Goal: Find specific page/section: Find specific page/section

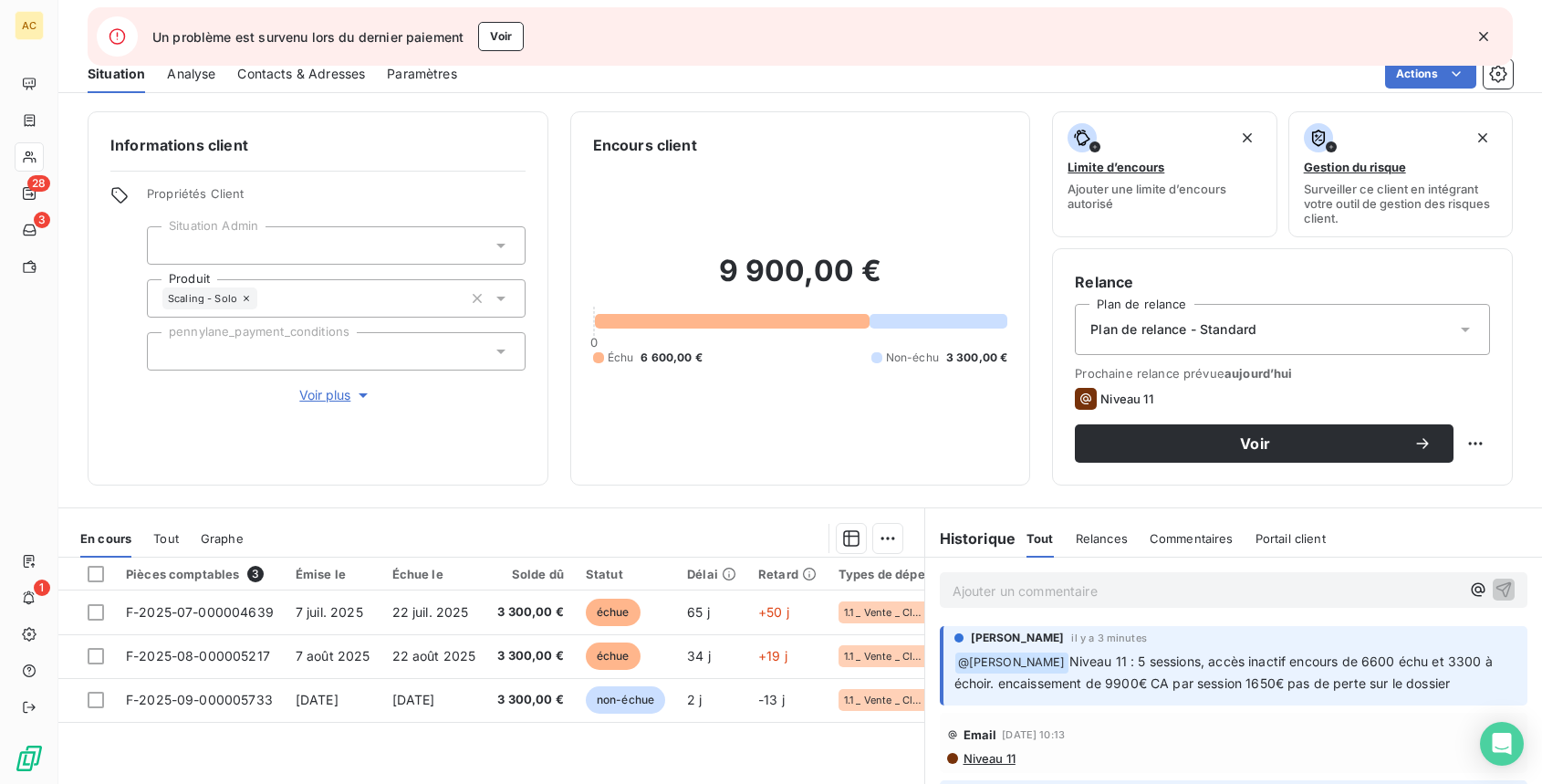
click at [171, 545] on span "Tout" at bounding box center [166, 537] width 25 height 14
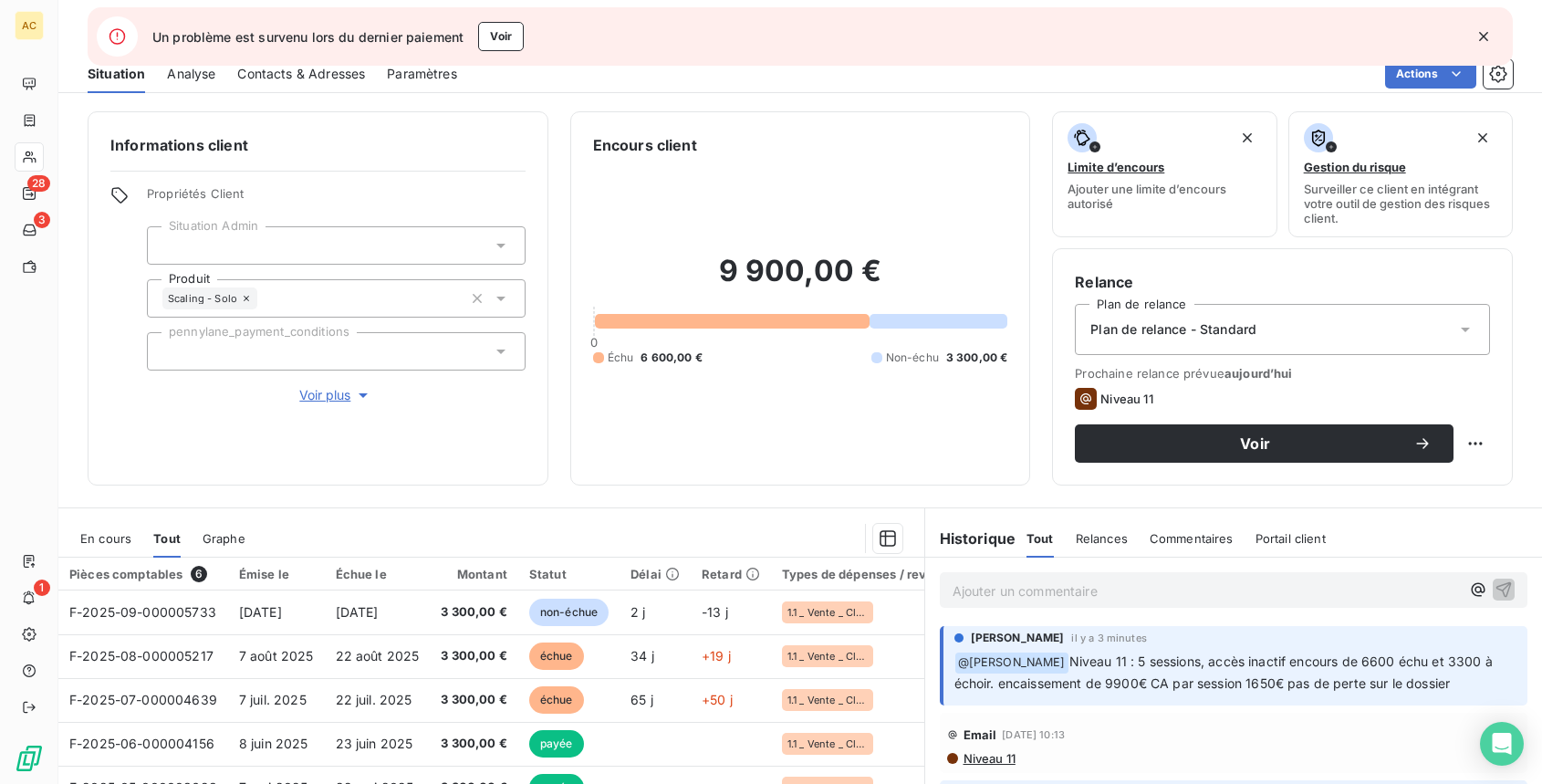
scroll to position [180, 0]
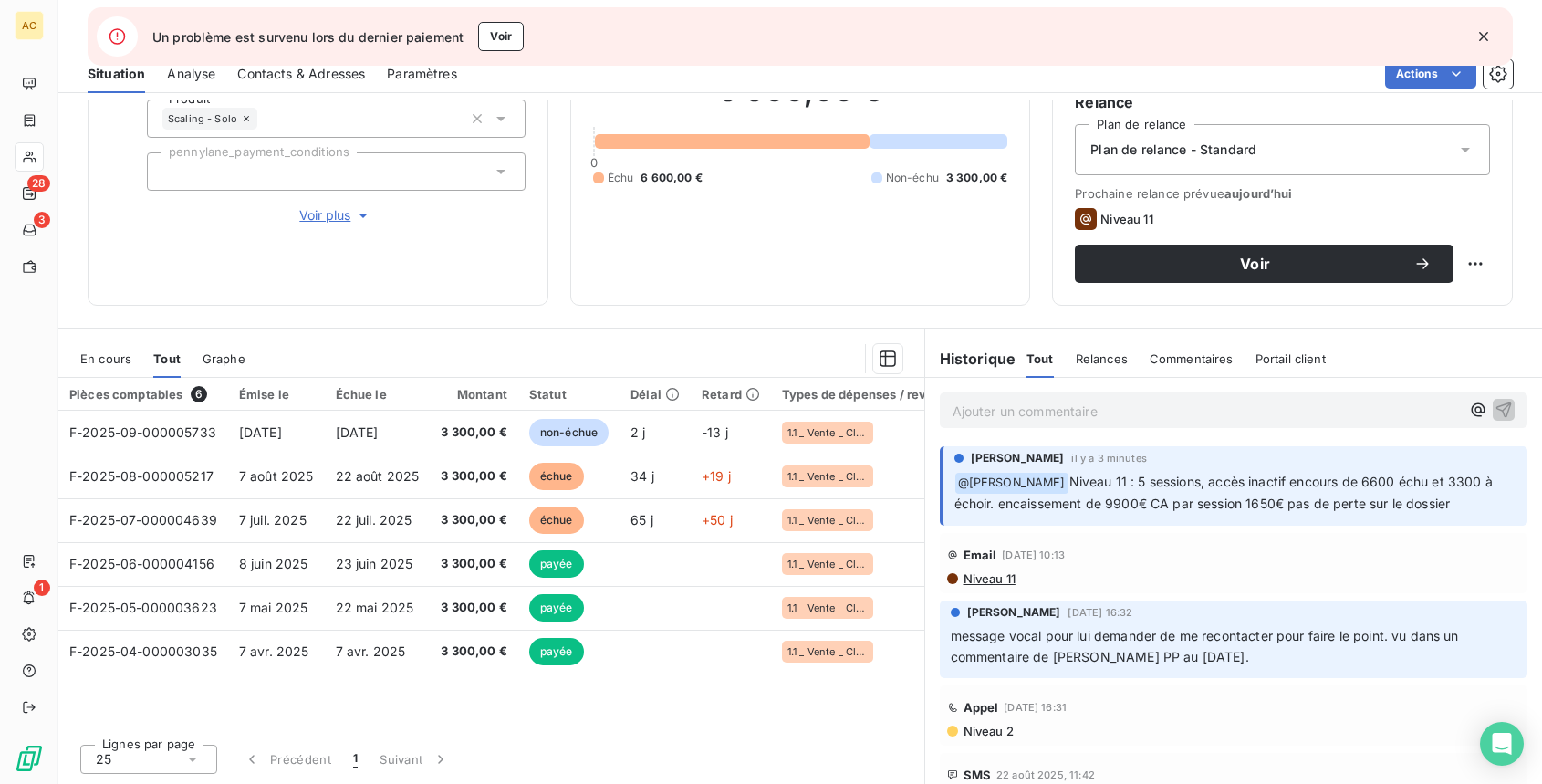
click at [1485, 36] on icon "button" at bounding box center [1483, 36] width 18 height 18
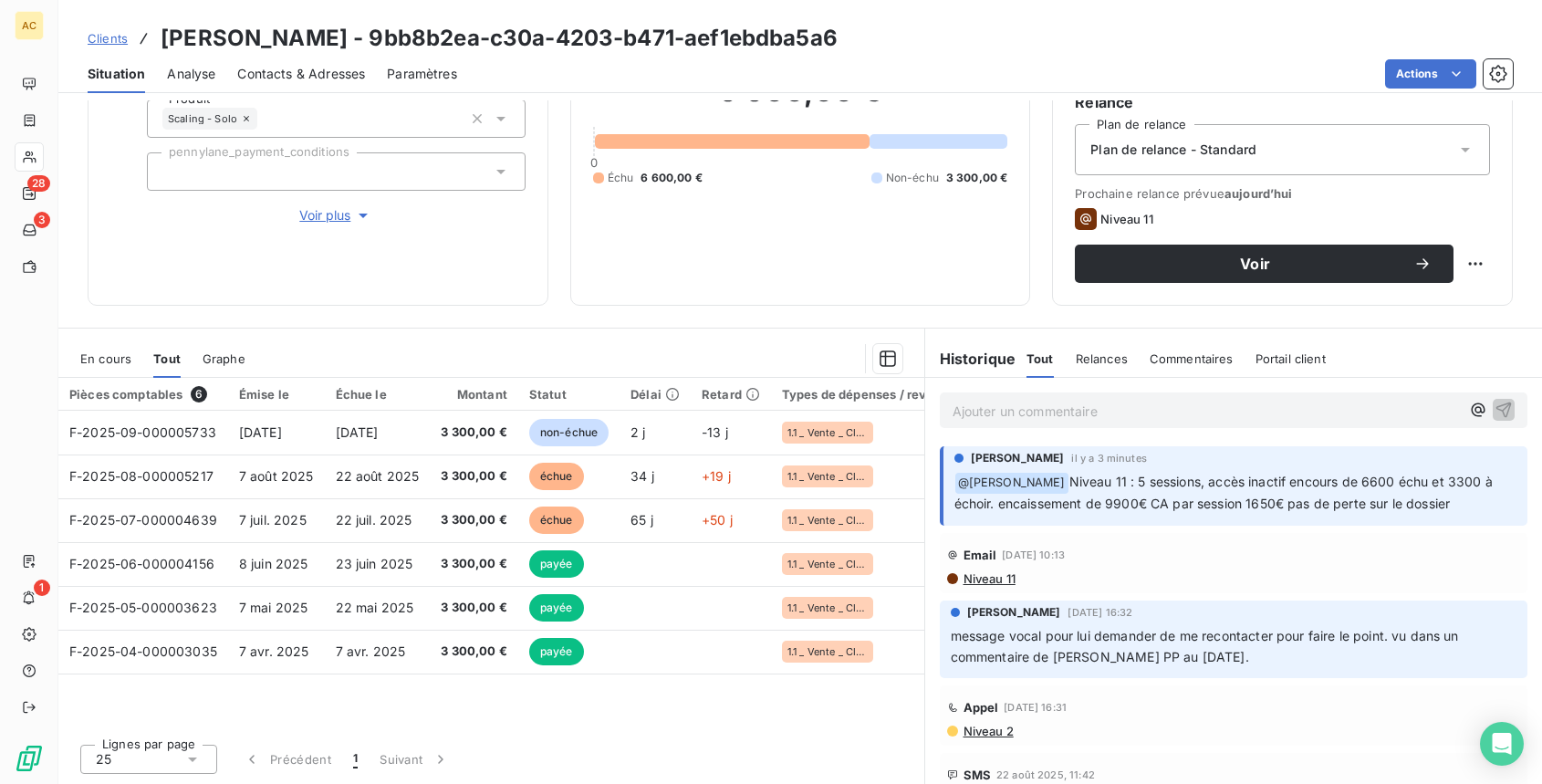
click at [334, 218] on span "Voir plus" at bounding box center [336, 215] width 73 height 18
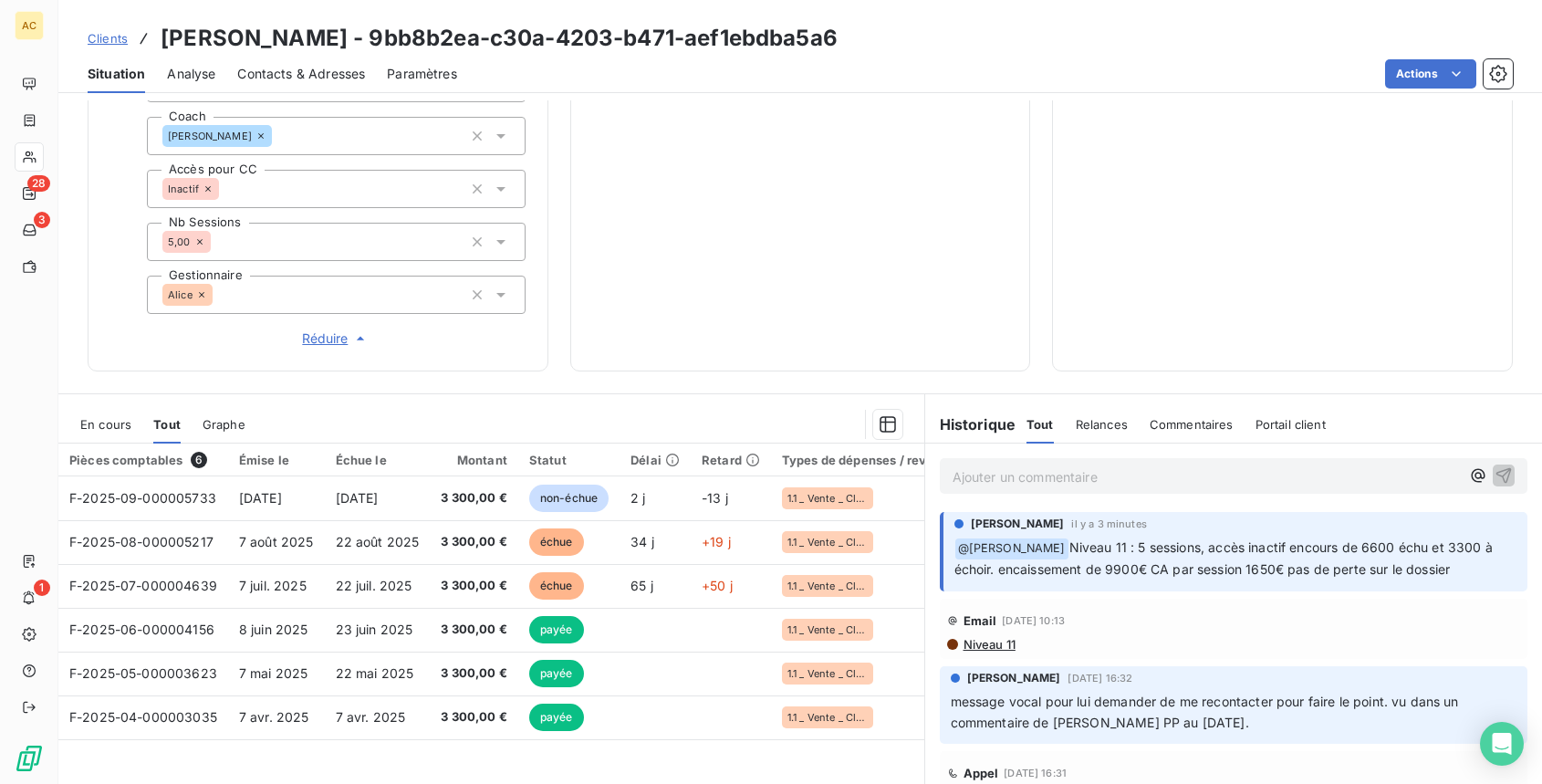
scroll to position [704, 0]
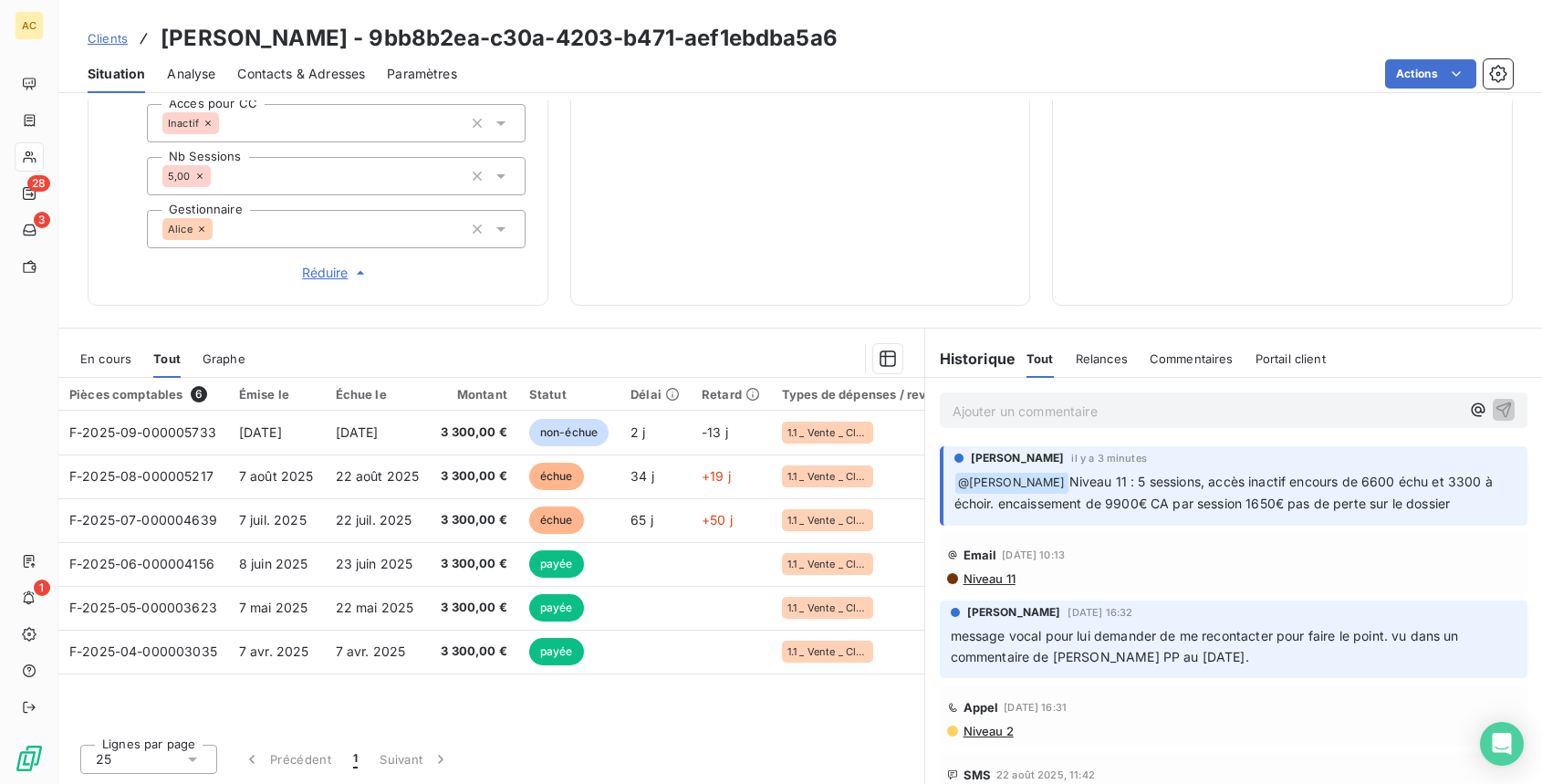
click at [1020, 415] on p "Ajouter un commentaire ﻿" at bounding box center [1206, 411] width 508 height 23
click at [1037, 410] on p "Ajouter un commentaire ﻿" at bounding box center [1206, 411] width 508 height 23
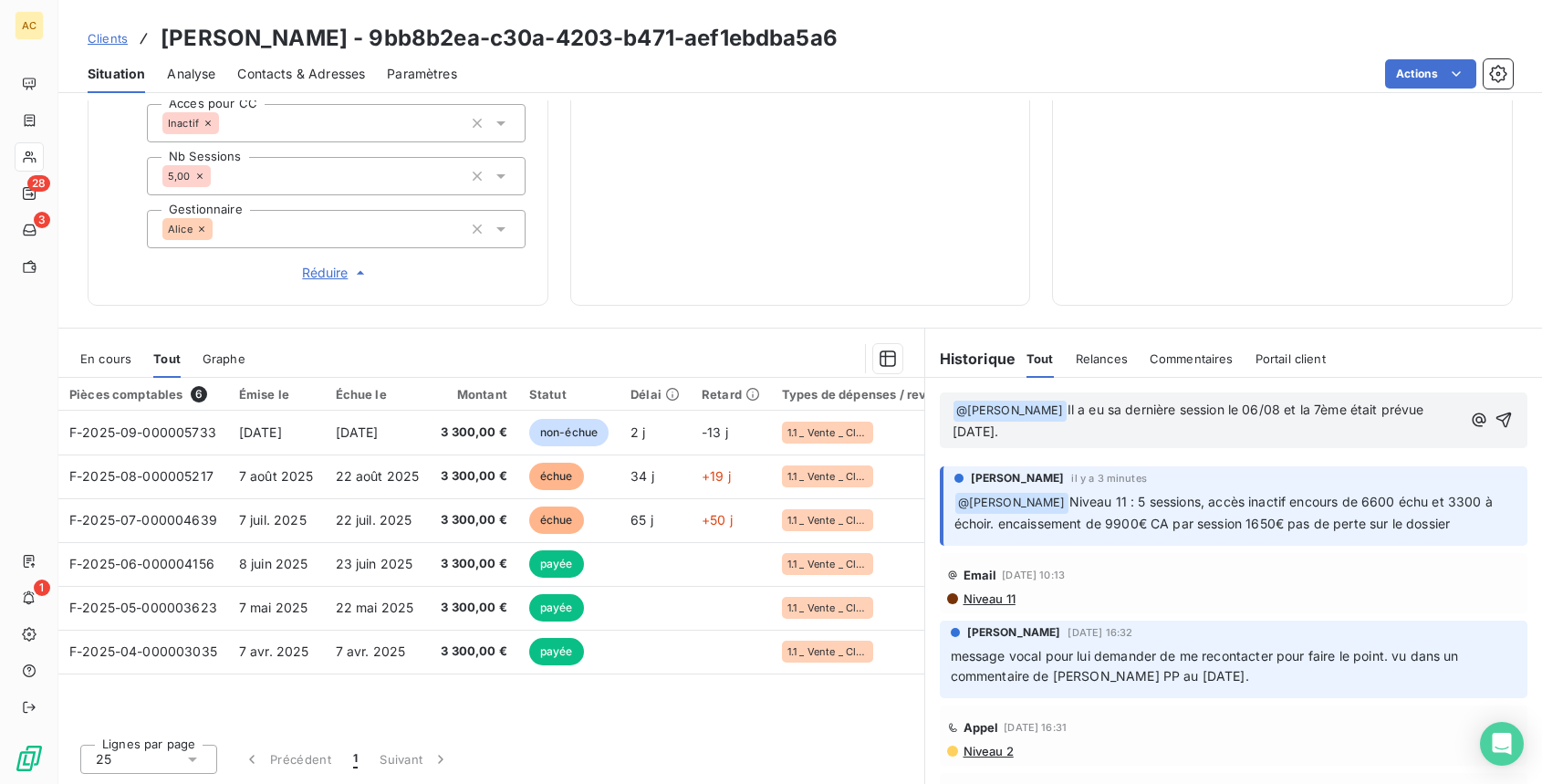
click at [1442, 406] on p "﻿ @ [PERSON_NAME] ﻿ Il a eu sa dernière session le 06/08 et la 7ème était prévu…" at bounding box center [1207, 421] width 509 height 43
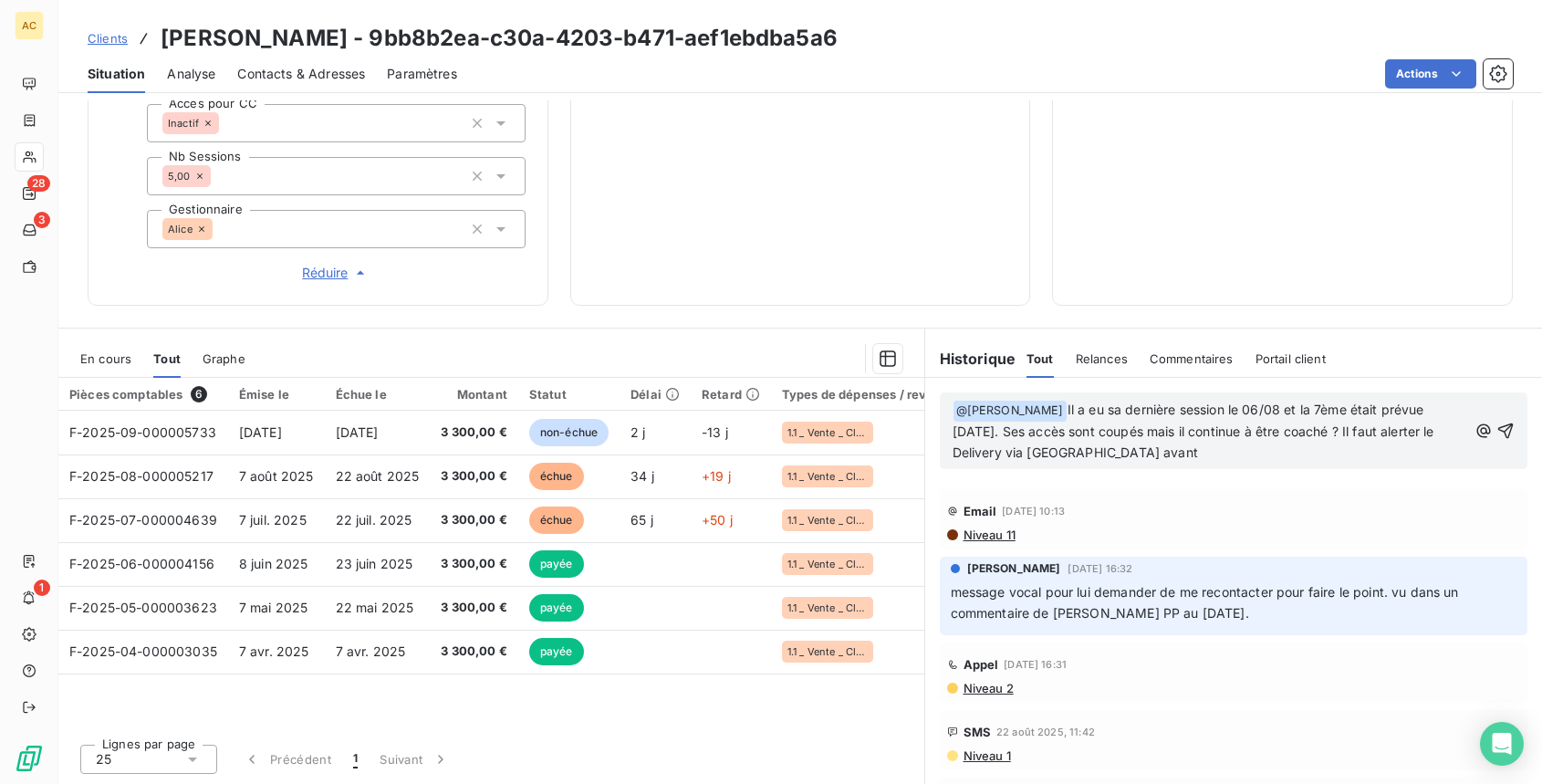
scroll to position [0, 0]
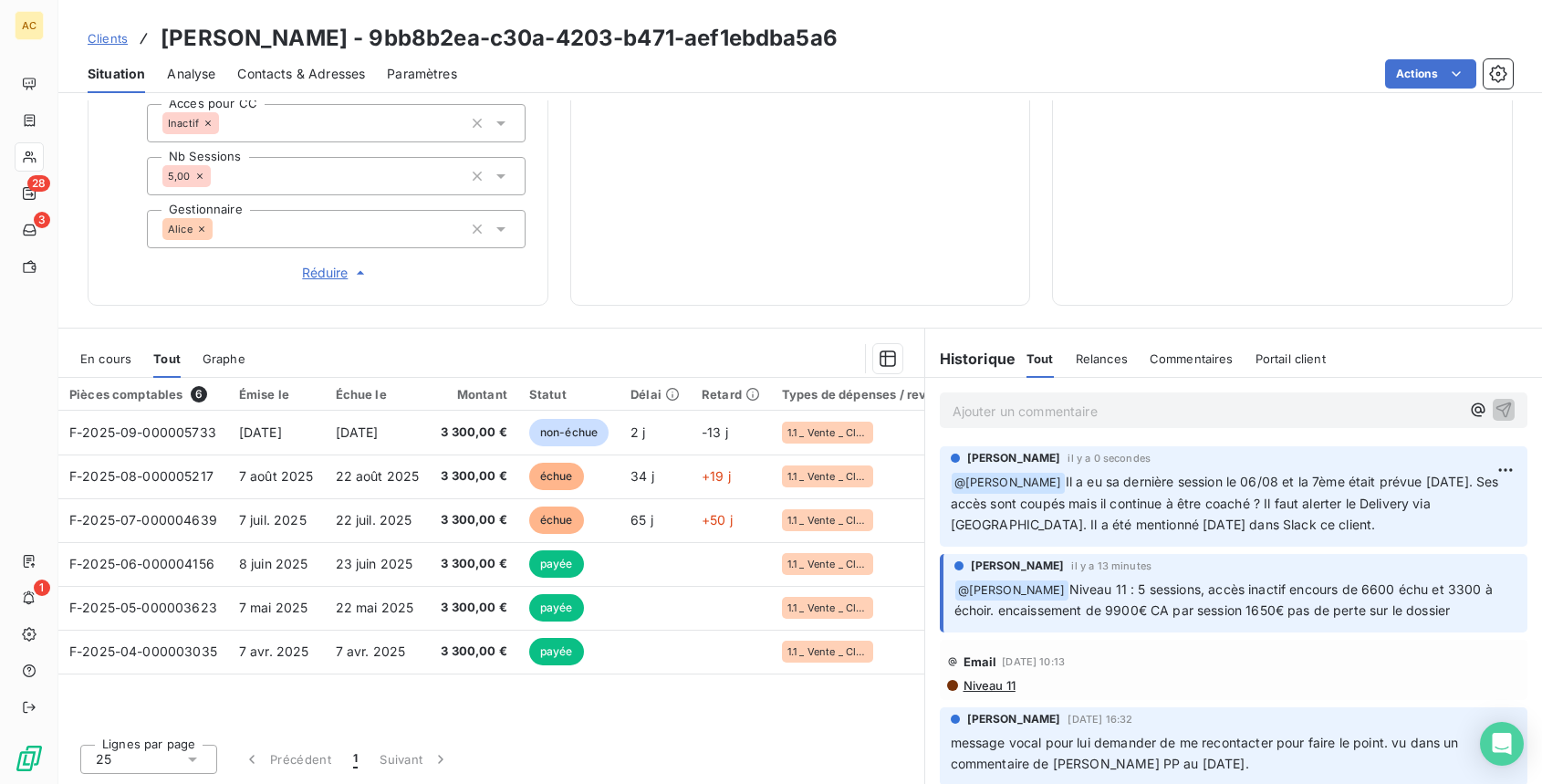
click at [1130, 409] on p "Ajouter un commentaire ﻿" at bounding box center [1206, 411] width 508 height 23
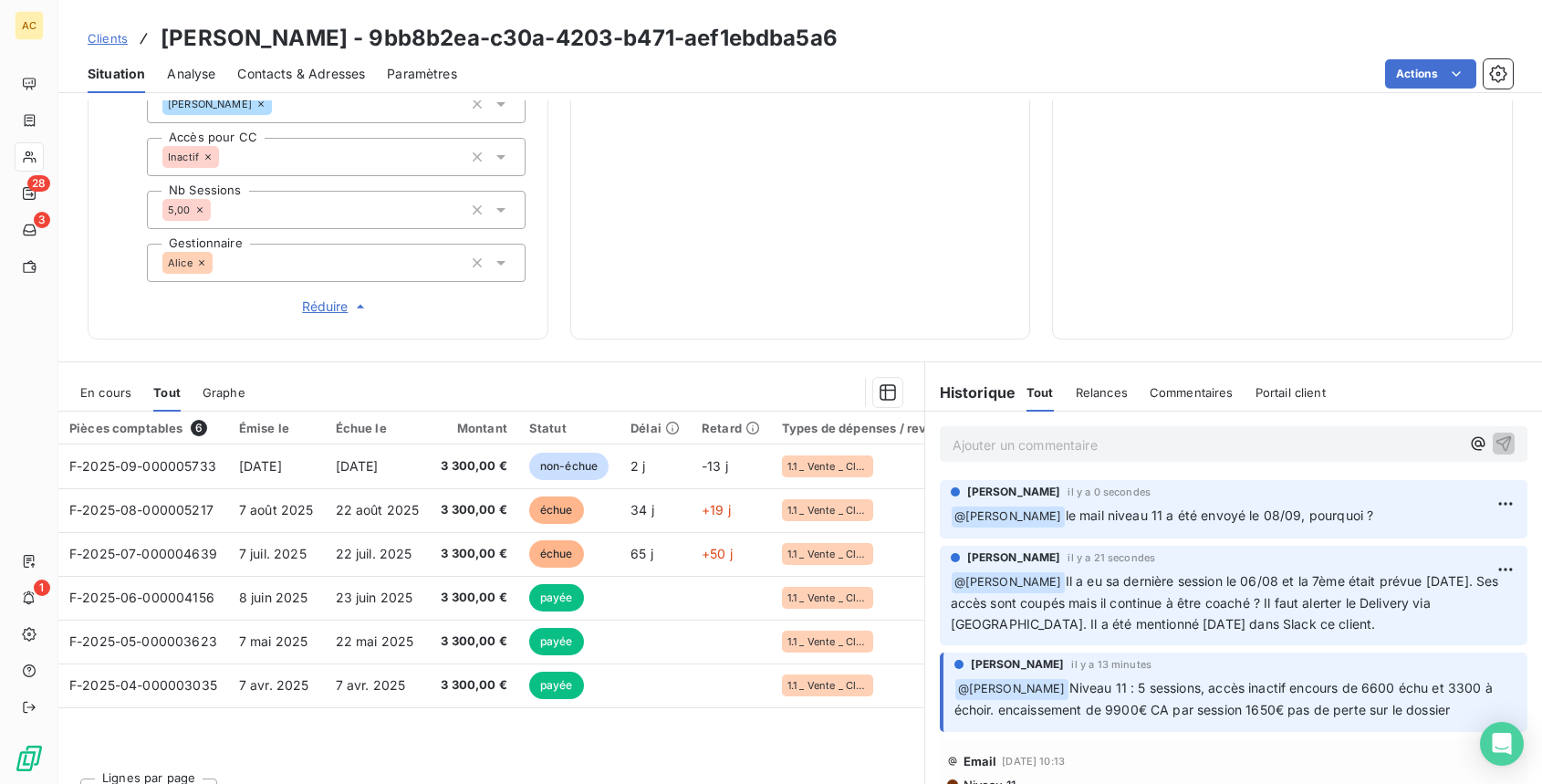
scroll to position [704, 0]
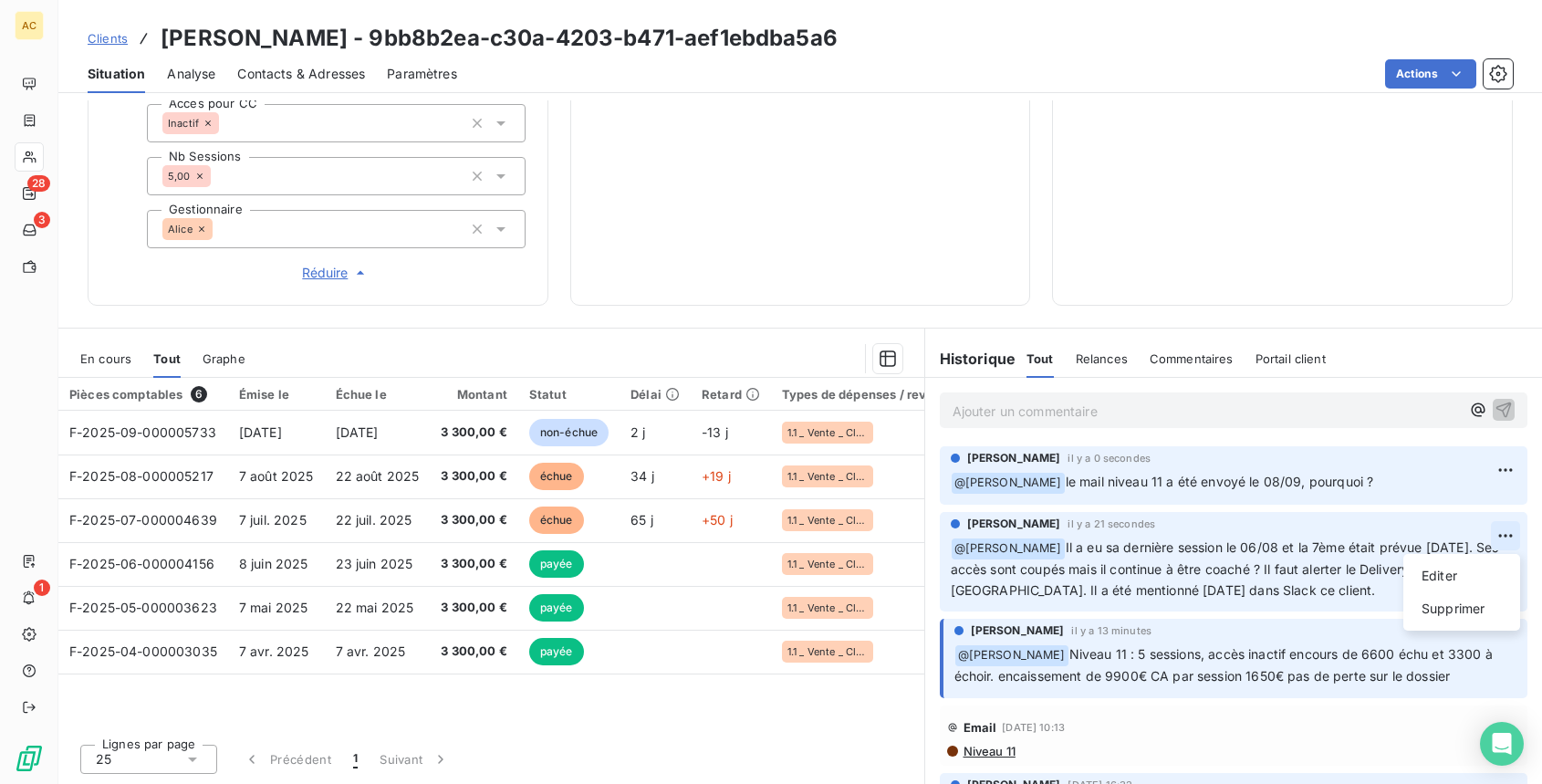
click at [1508, 532] on html "AC 28 3 1 Clients [PERSON_NAME] - 9bb8b2ea-c30a-4203-b471-aef1ebdba5a6 Situatio…" at bounding box center [771, 392] width 1542 height 784
click at [1454, 576] on div "Editer" at bounding box center [1462, 575] width 102 height 29
click at [1029, 569] on span "Il a eu sa dernière session le 06/08 et la 7ème était prévue [DATE]. Ses accès …" at bounding box center [1214, 568] width 526 height 58
click at [1190, 588] on p "﻿ @ [PERSON_NAME] ﻿ Il a eu sa dernière session le 06/08 et la 7ème était prévu…" at bounding box center [1223, 569] width 545 height 64
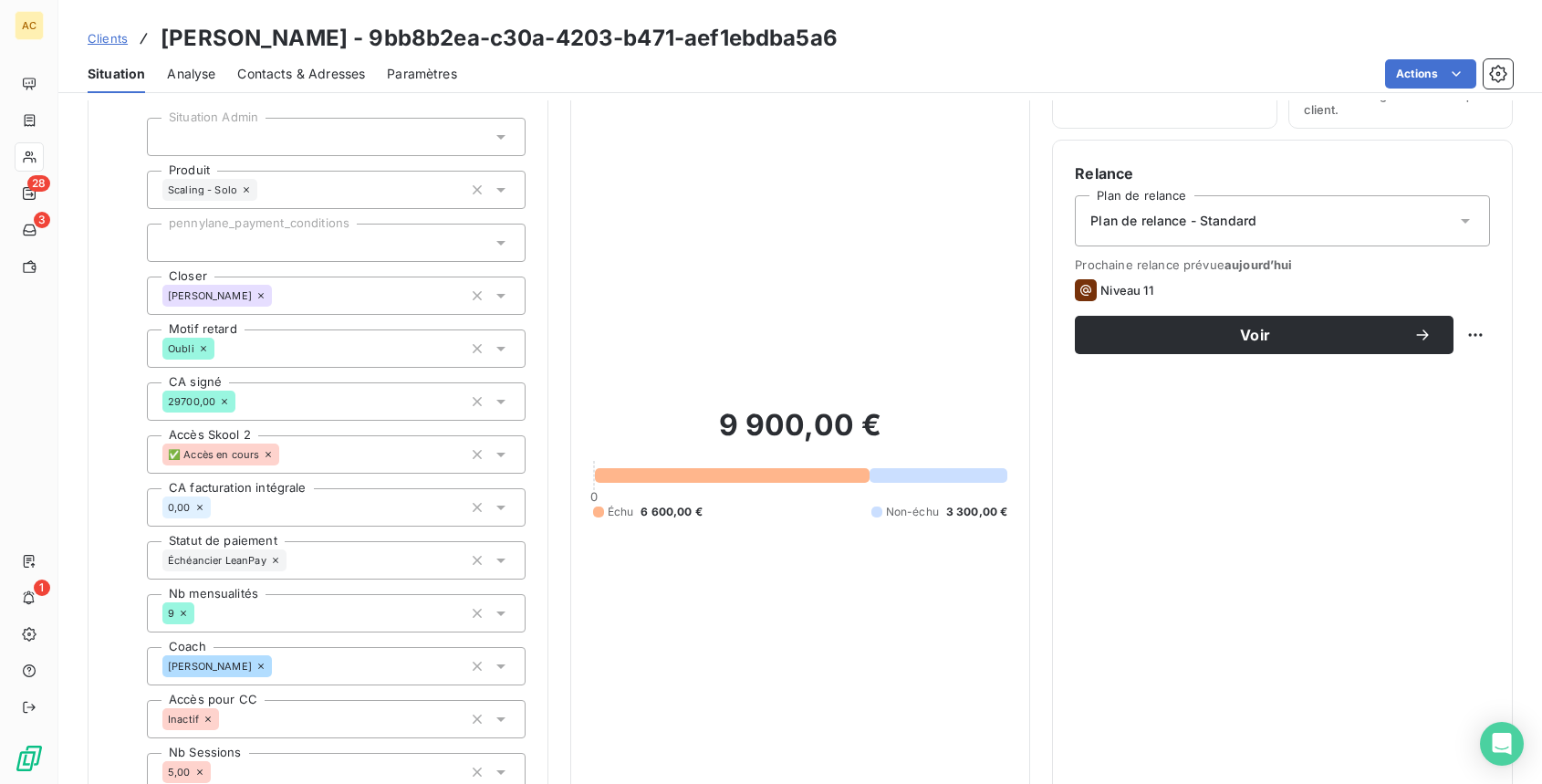
scroll to position [0, 0]
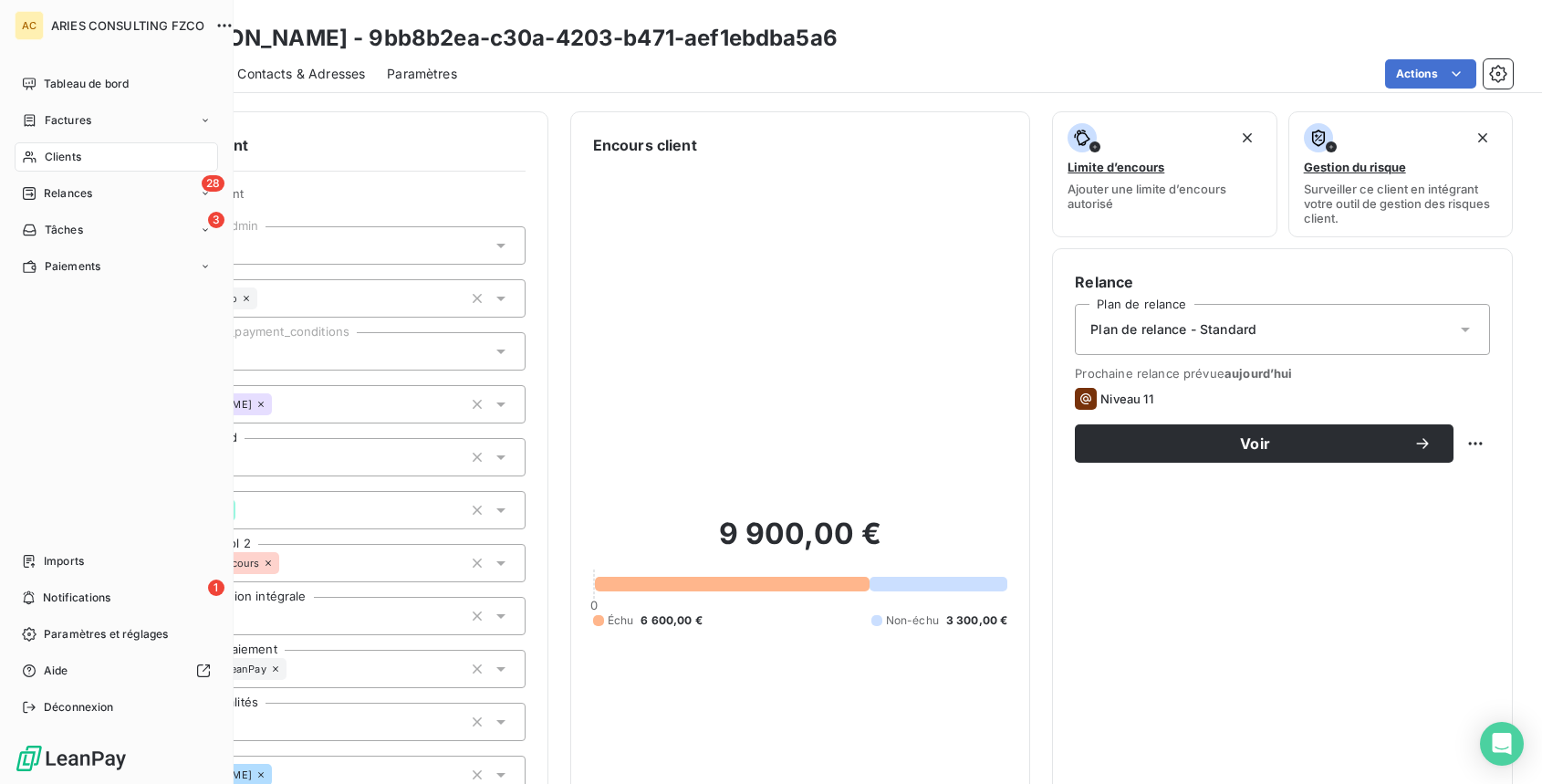
click at [85, 159] on div "Clients" at bounding box center [116, 156] width 204 height 29
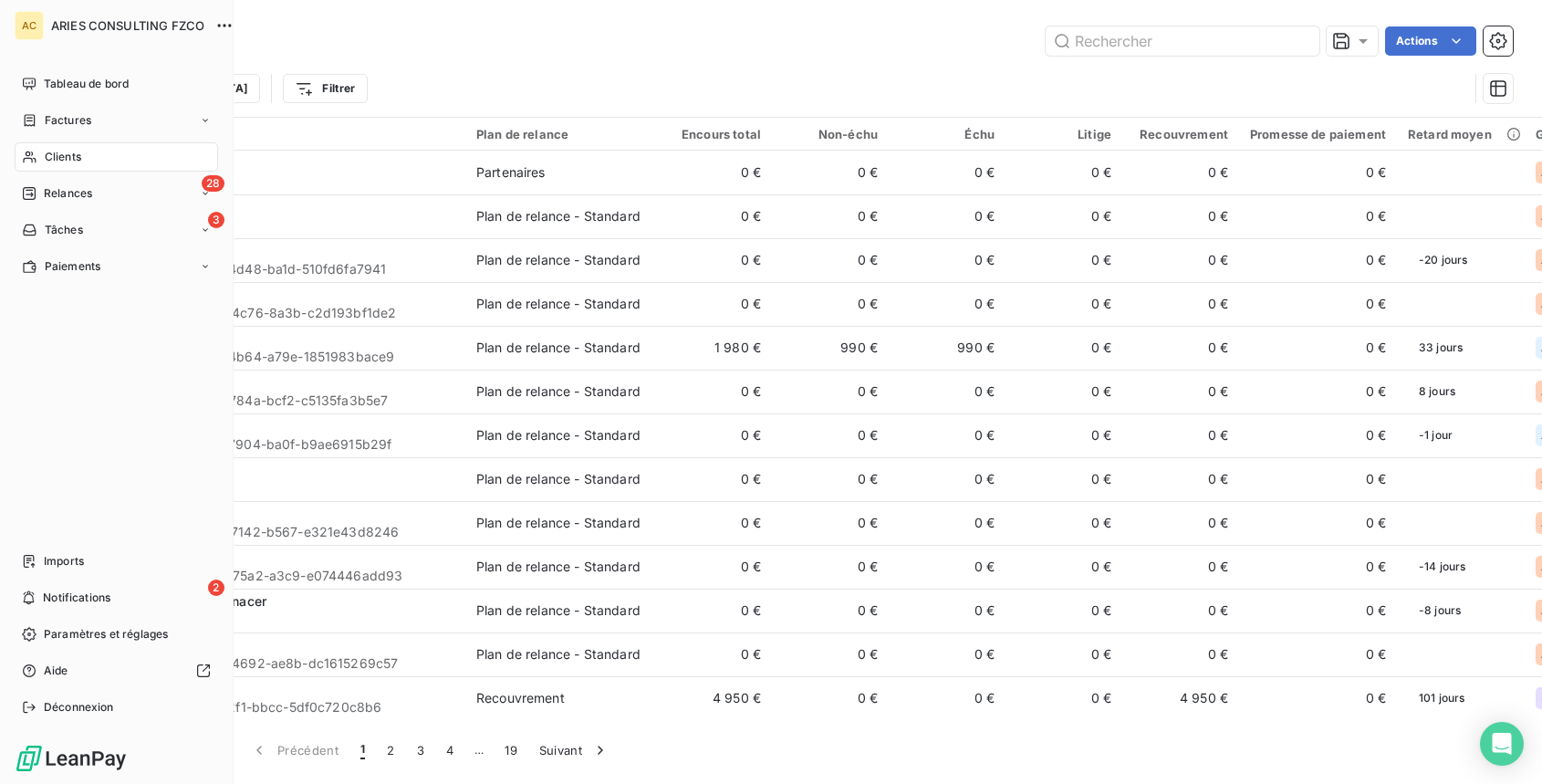
click at [34, 154] on icon at bounding box center [29, 156] width 15 height 14
click at [62, 192] on span "Relances" at bounding box center [67, 193] width 48 height 16
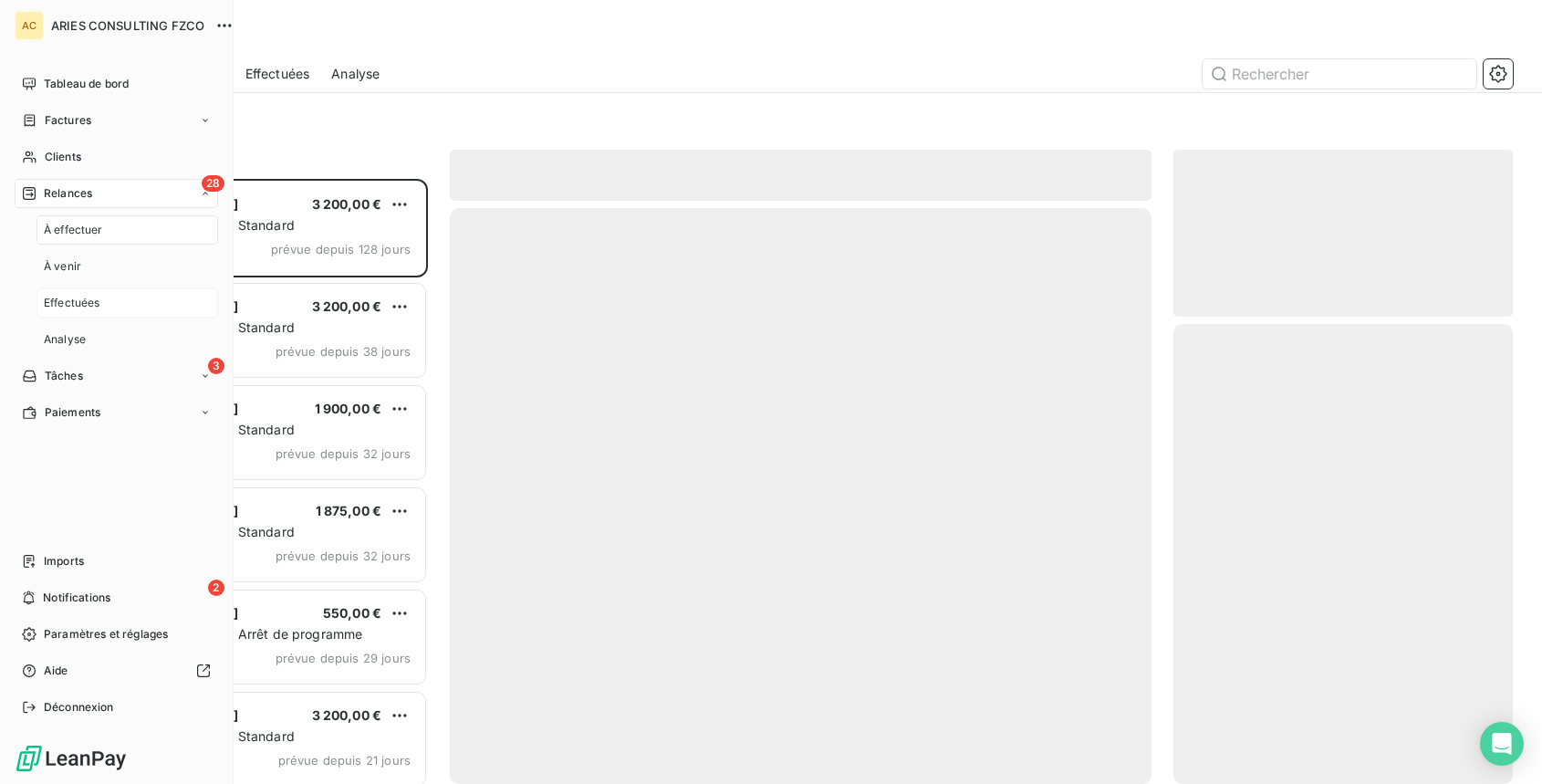
scroll to position [605, 339]
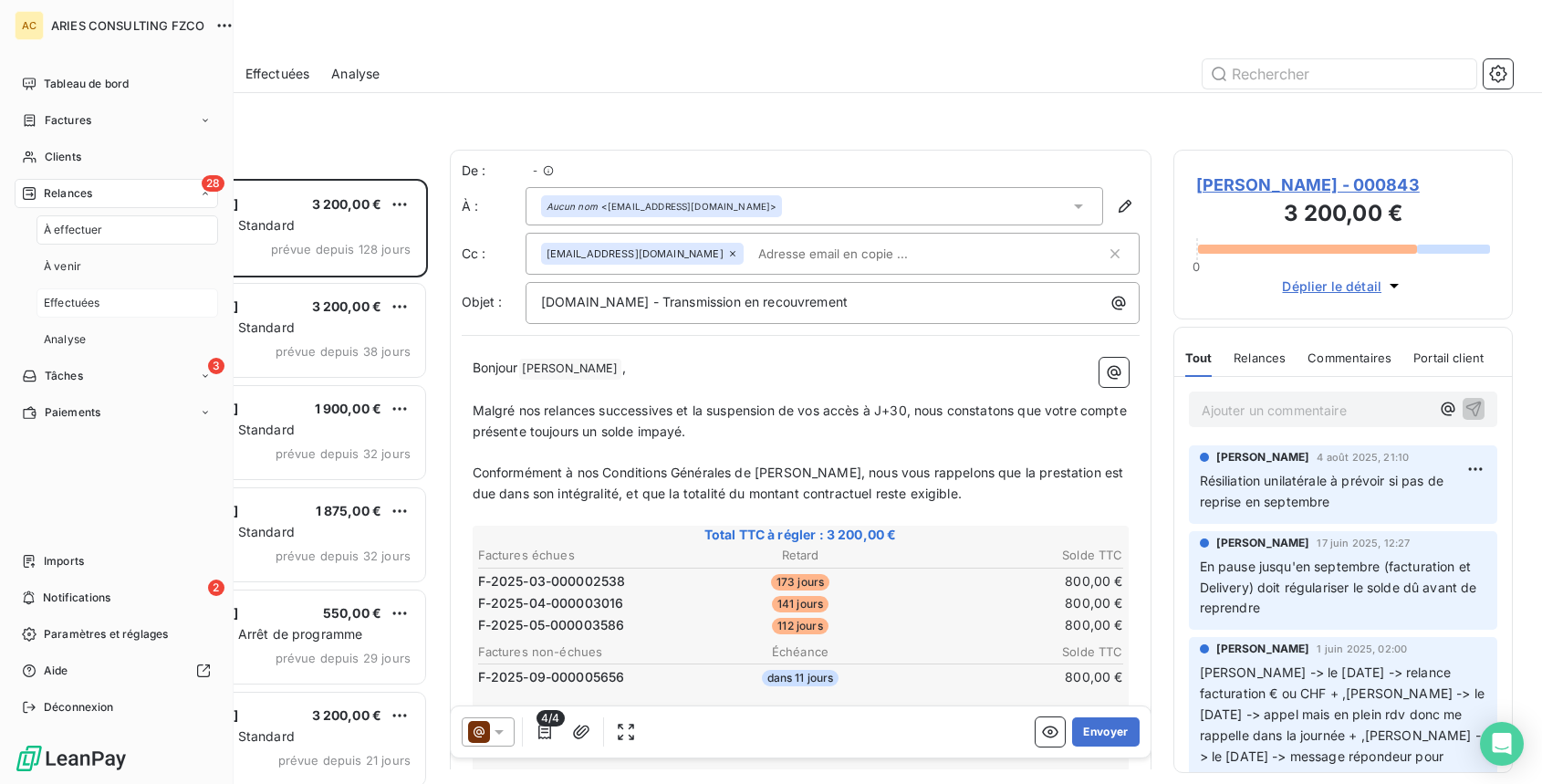
click at [75, 301] on span "Effectuées" at bounding box center [72, 302] width 57 height 16
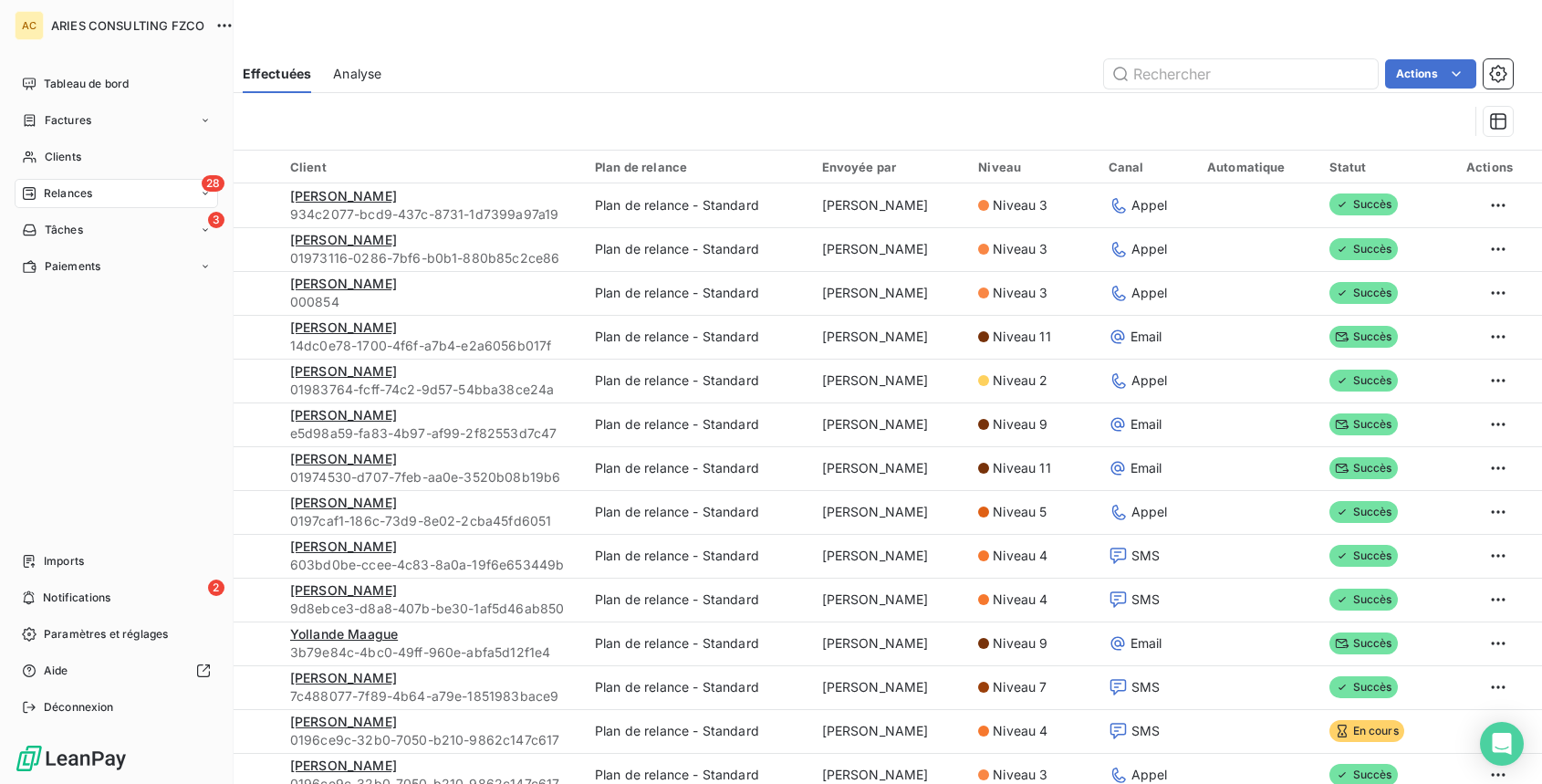
click at [70, 189] on span "Relances" at bounding box center [67, 193] width 48 height 16
click at [84, 222] on span "À effectuer" at bounding box center [73, 229] width 59 height 16
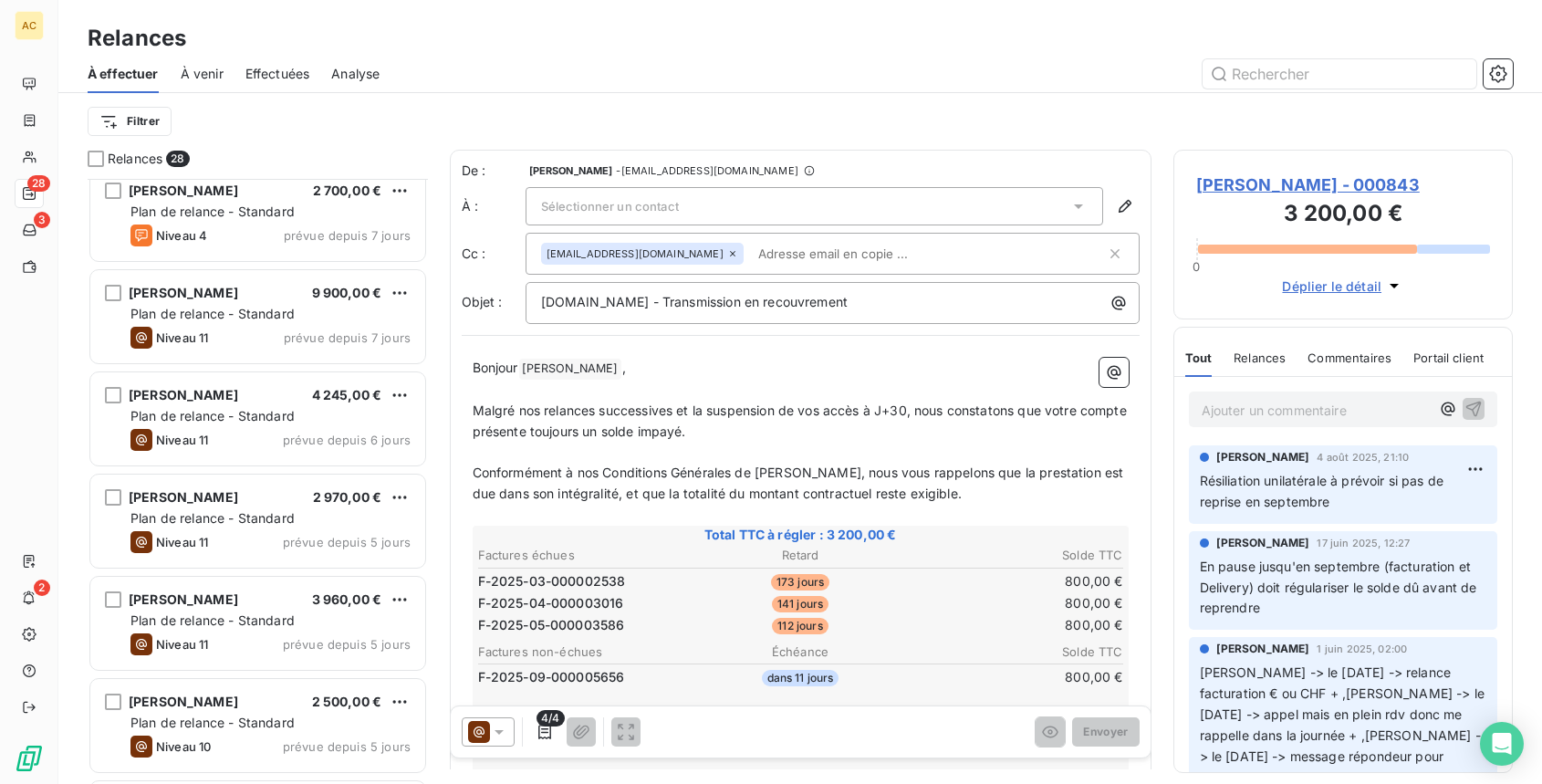
scroll to position [2257, 0]
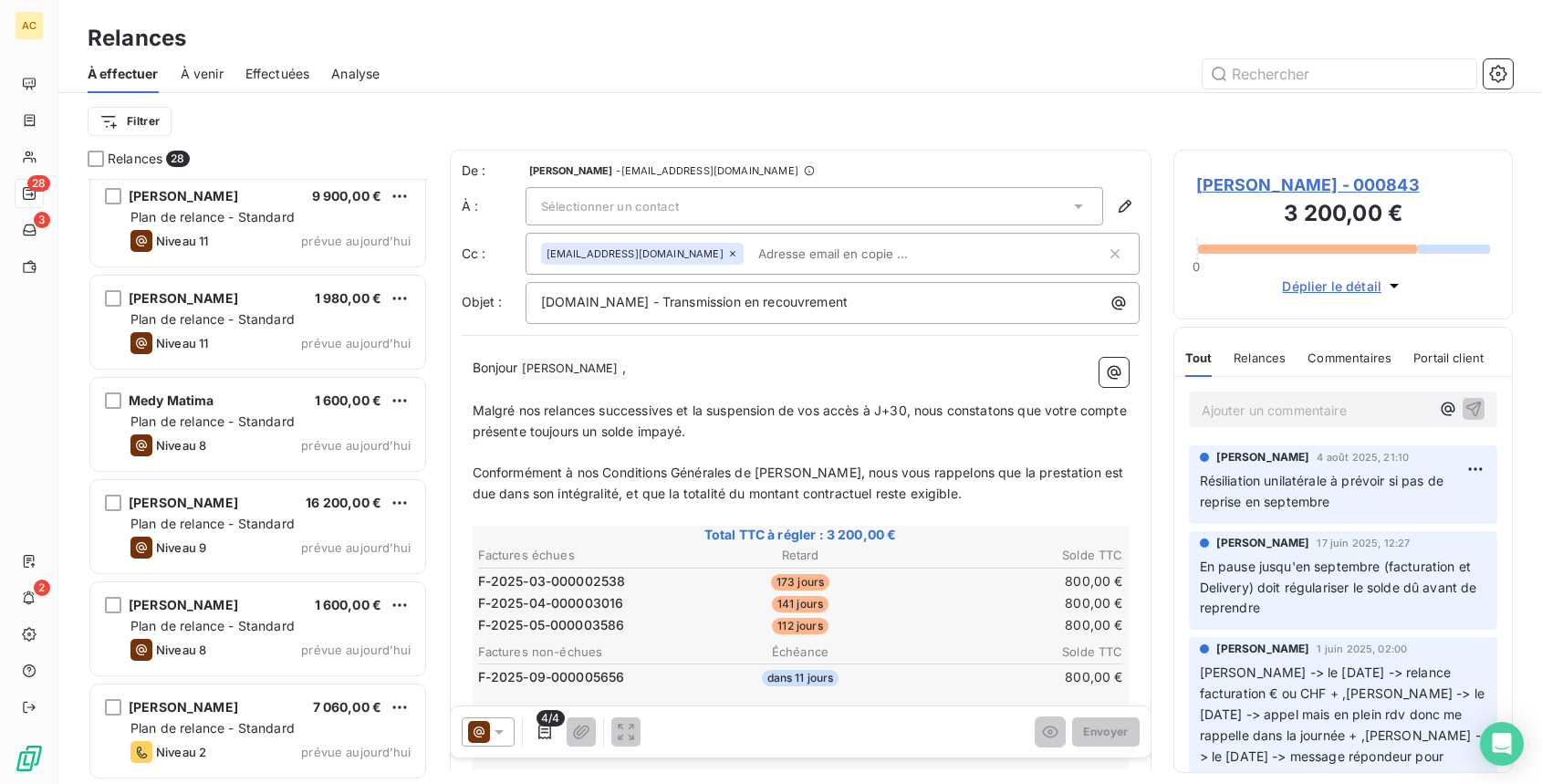
click at [282, 72] on span "Effectuées" at bounding box center [277, 74] width 65 height 18
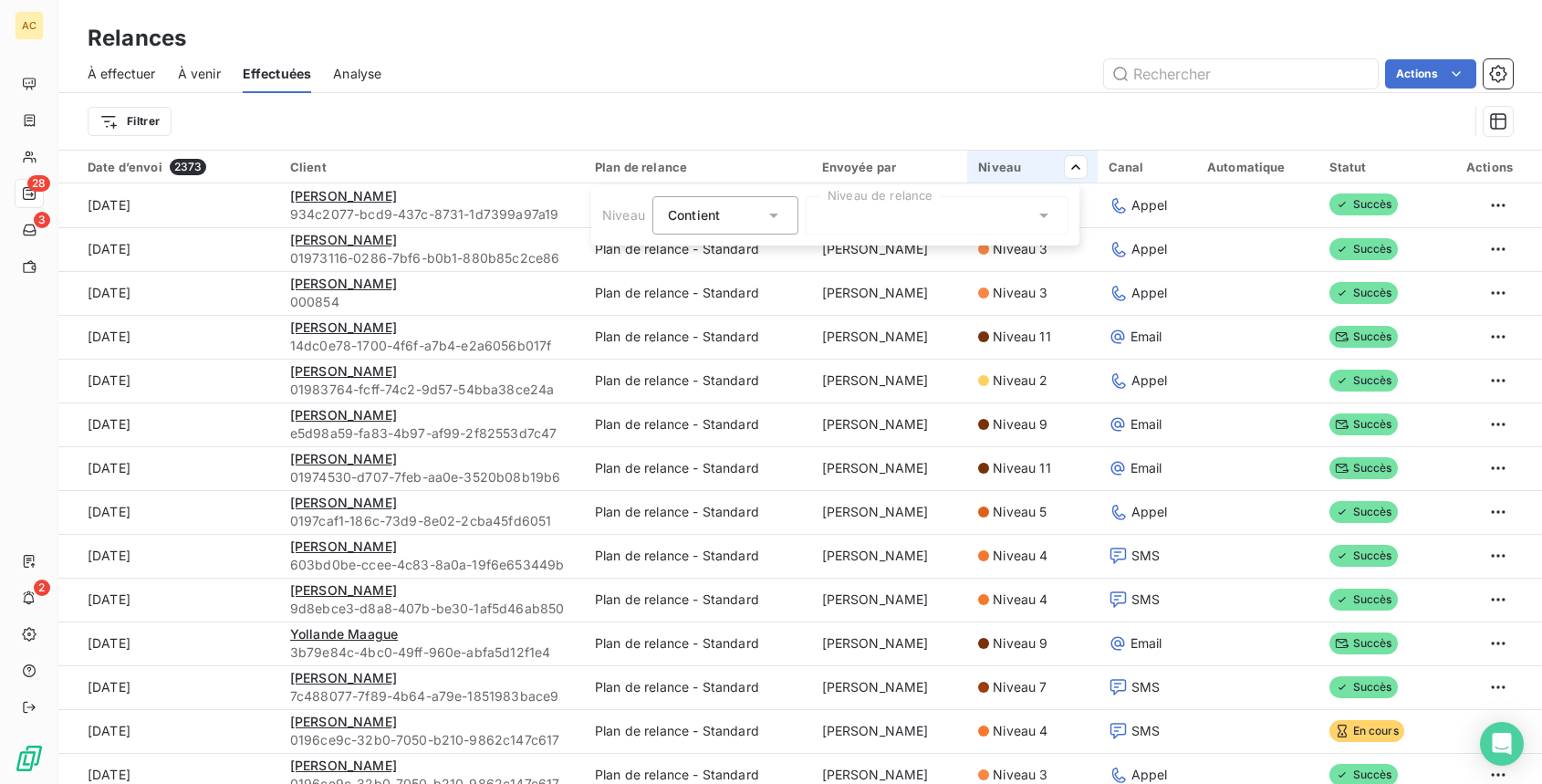
click at [860, 225] on div at bounding box center [937, 215] width 263 height 39
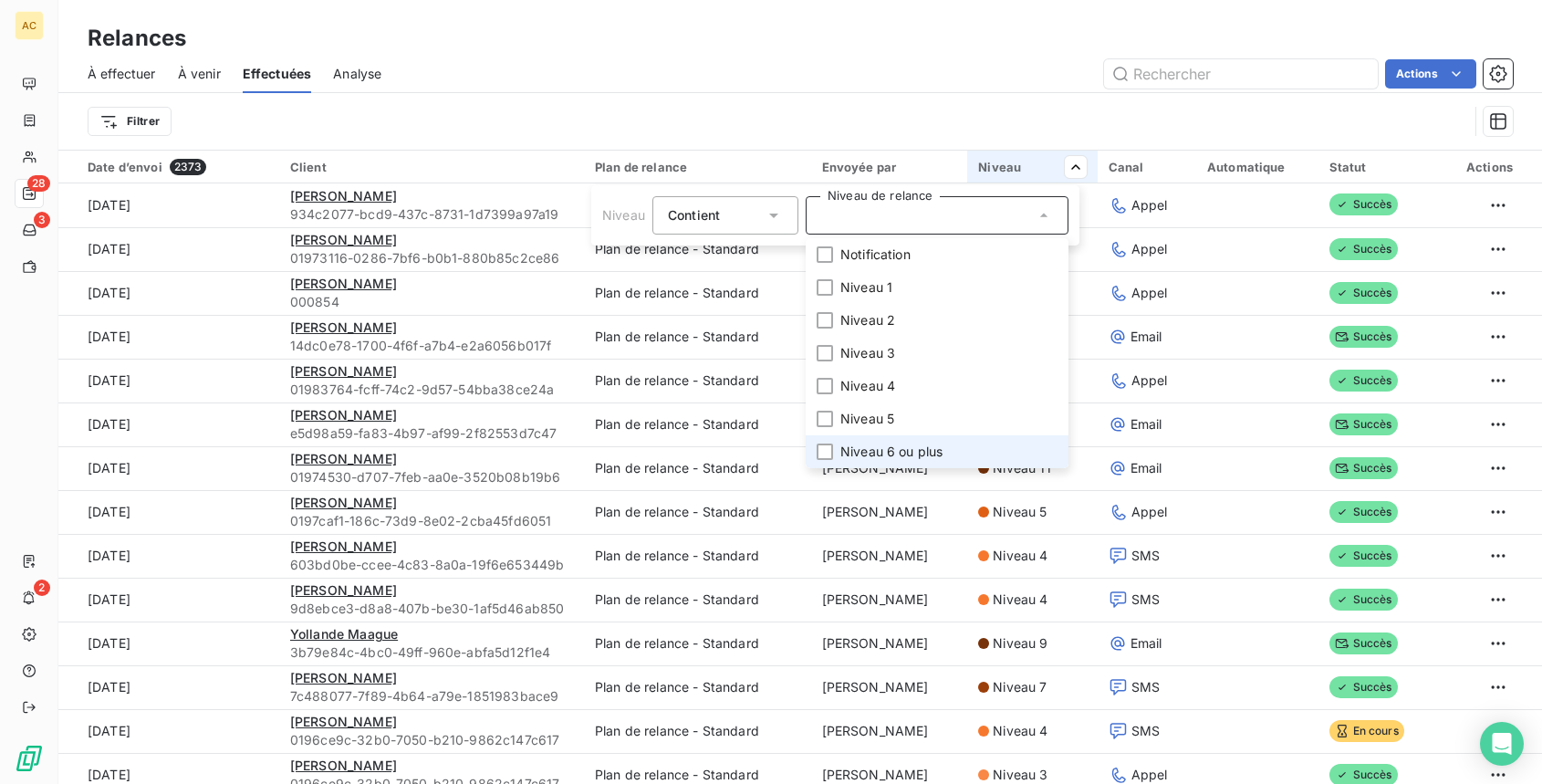
click at [892, 443] on span "Niveau 6 ou plus" at bounding box center [892, 451] width 102 height 18
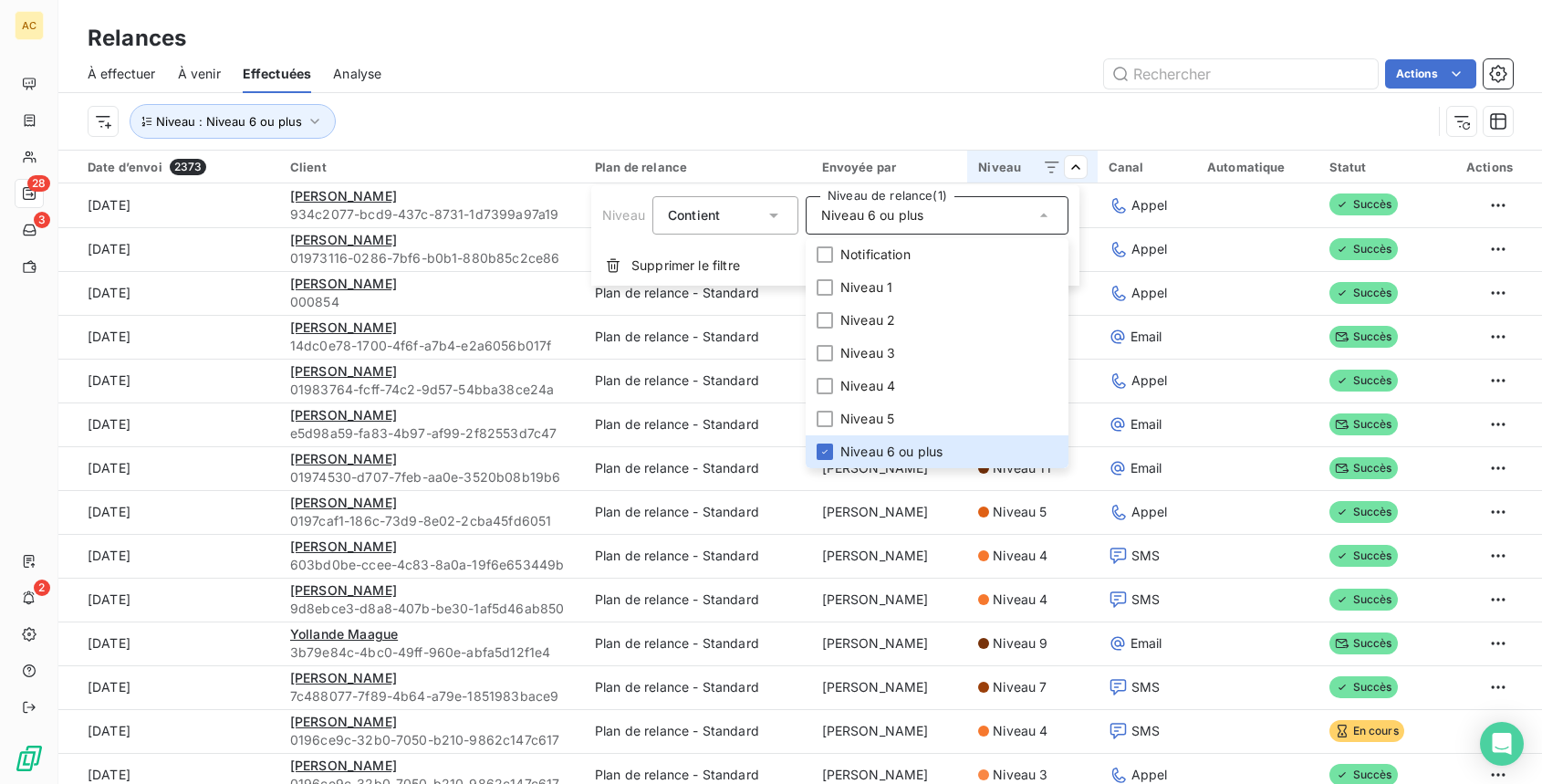
click at [801, 82] on html "AC 28 3 2 Relances À effectuer À venir Effectuées Analyse Actions Niveau : Nive…" at bounding box center [771, 392] width 1542 height 784
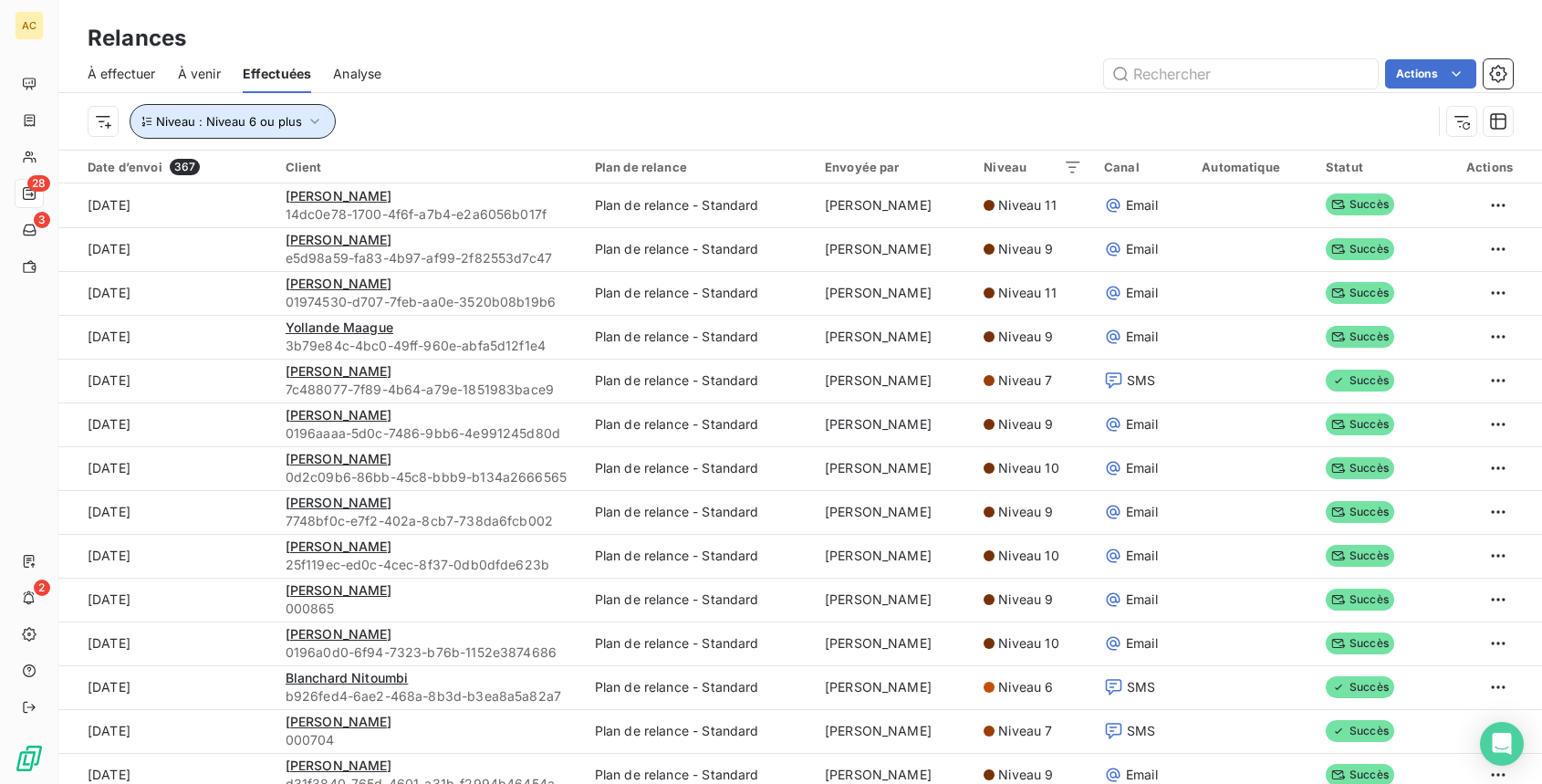
click at [306, 117] on icon "button" at bounding box center [314, 121] width 18 height 18
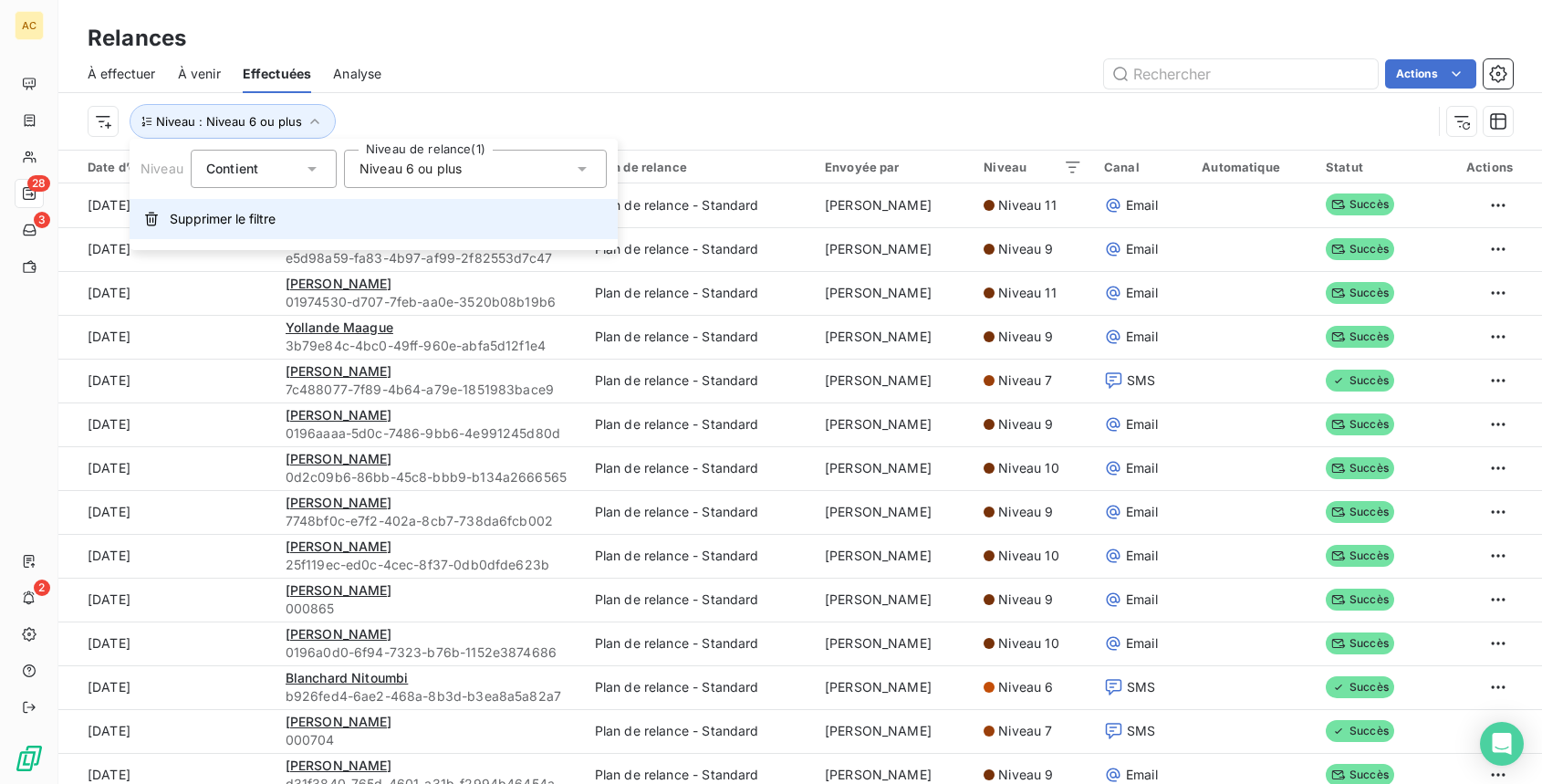
click at [220, 225] on span "Supprimer le filtre" at bounding box center [222, 219] width 106 height 18
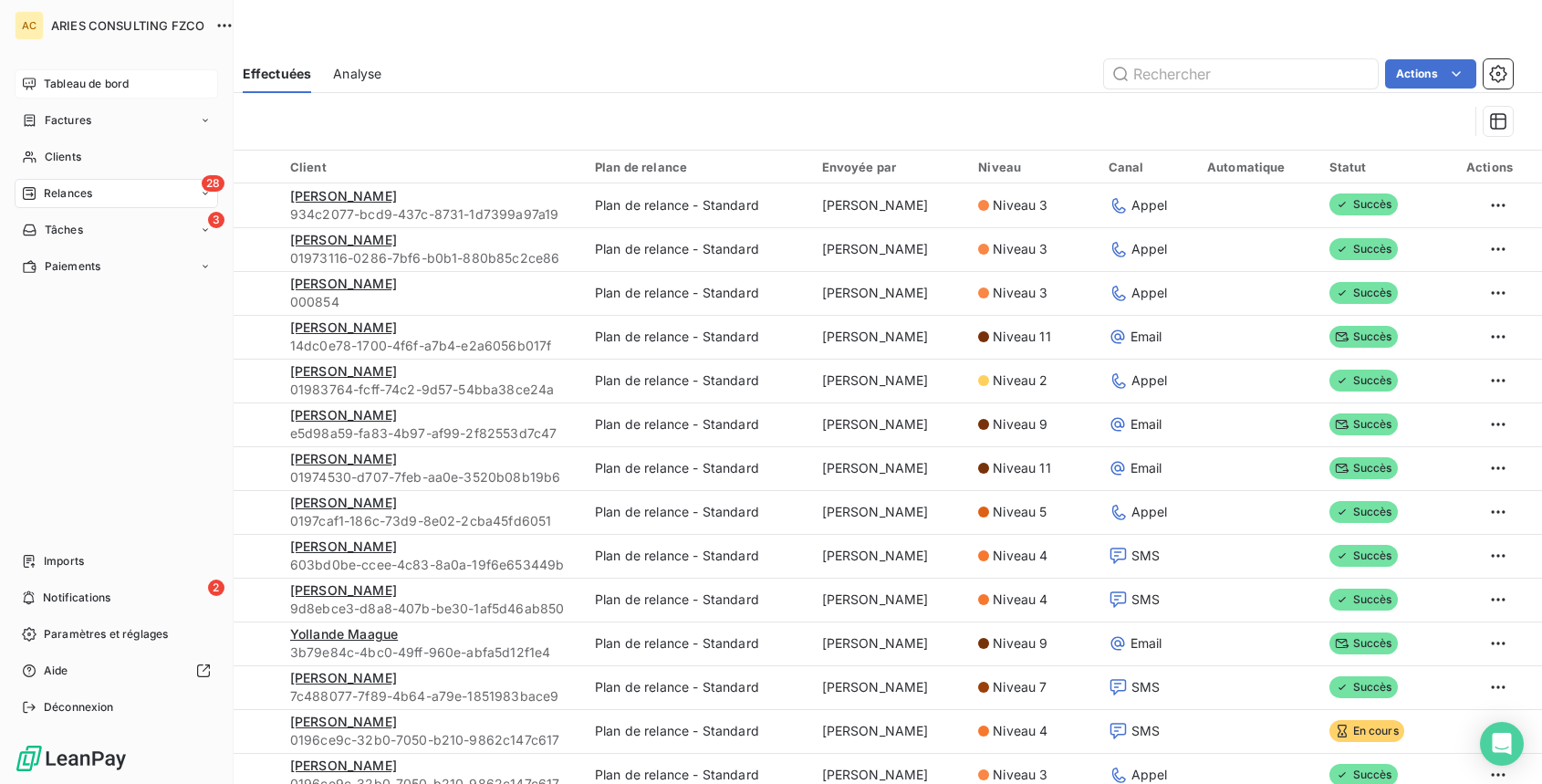
click at [91, 72] on div "Tableau de bord" at bounding box center [116, 84] width 204 height 29
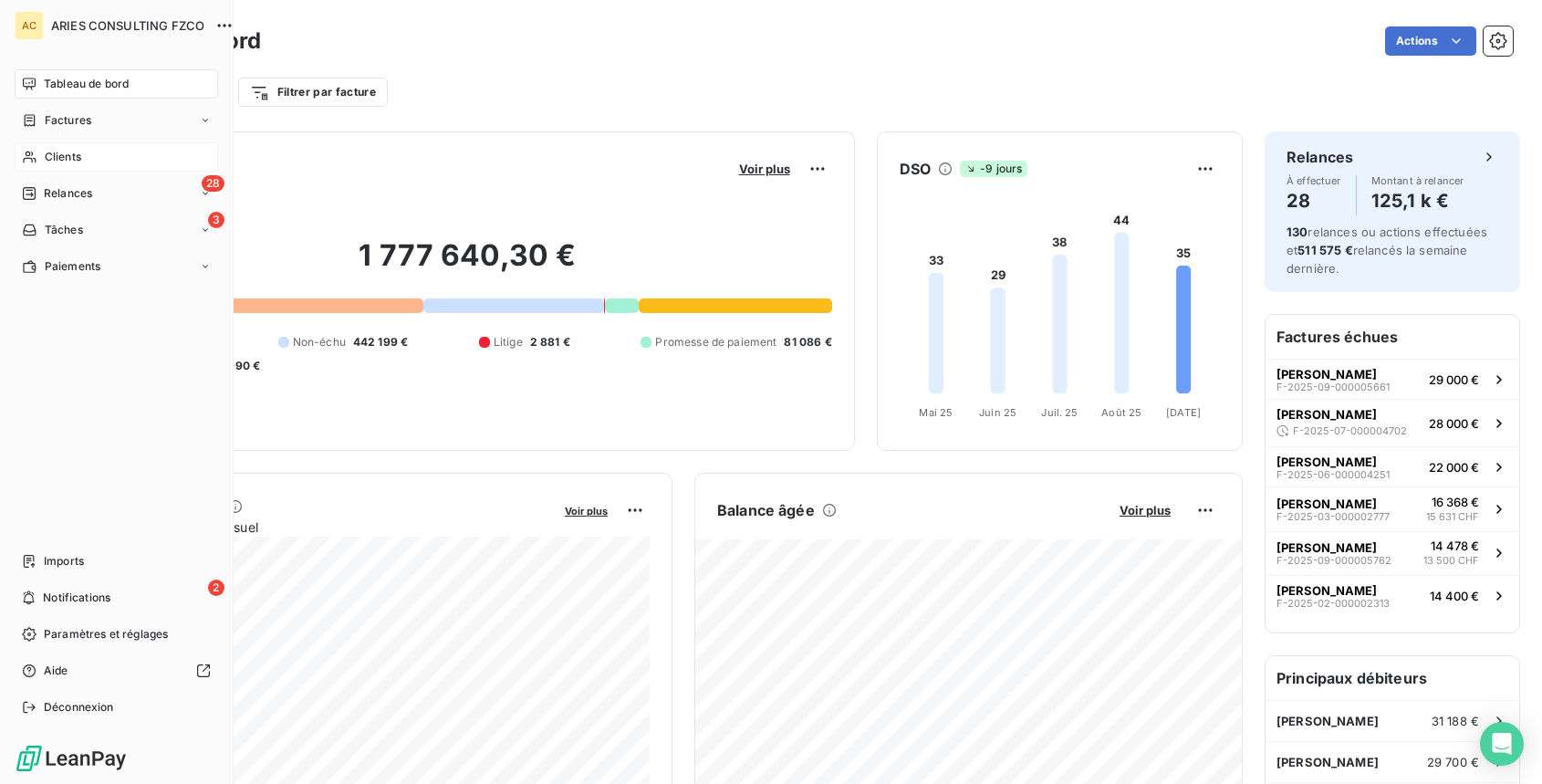
click at [69, 151] on span "Clients" at bounding box center [62, 156] width 37 height 16
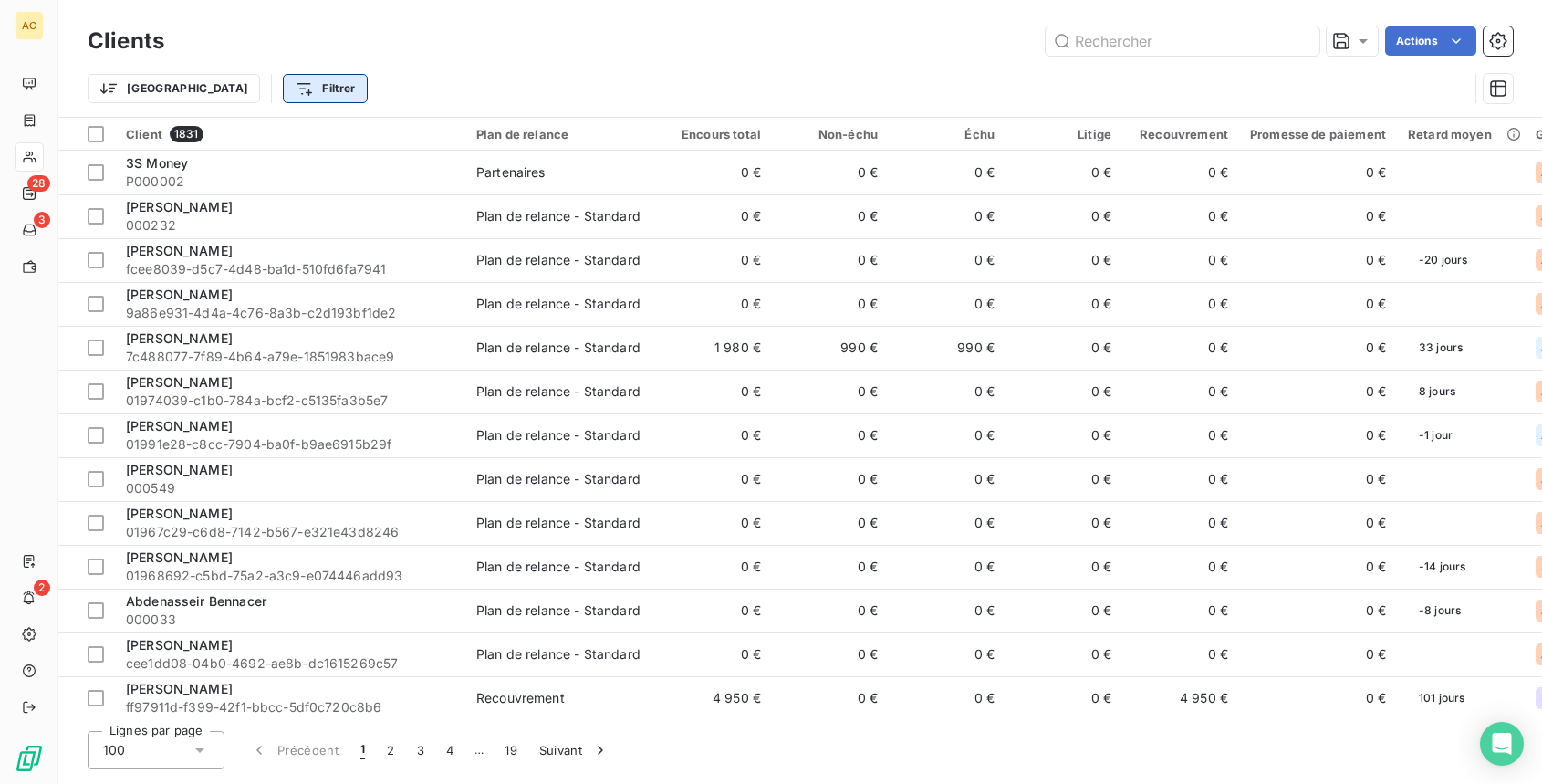
click at [211, 88] on html "AC 28 3 2 Clients Actions Trier Filtrer Client 1831 Plan de relance Encours tot…" at bounding box center [771, 392] width 1542 height 784
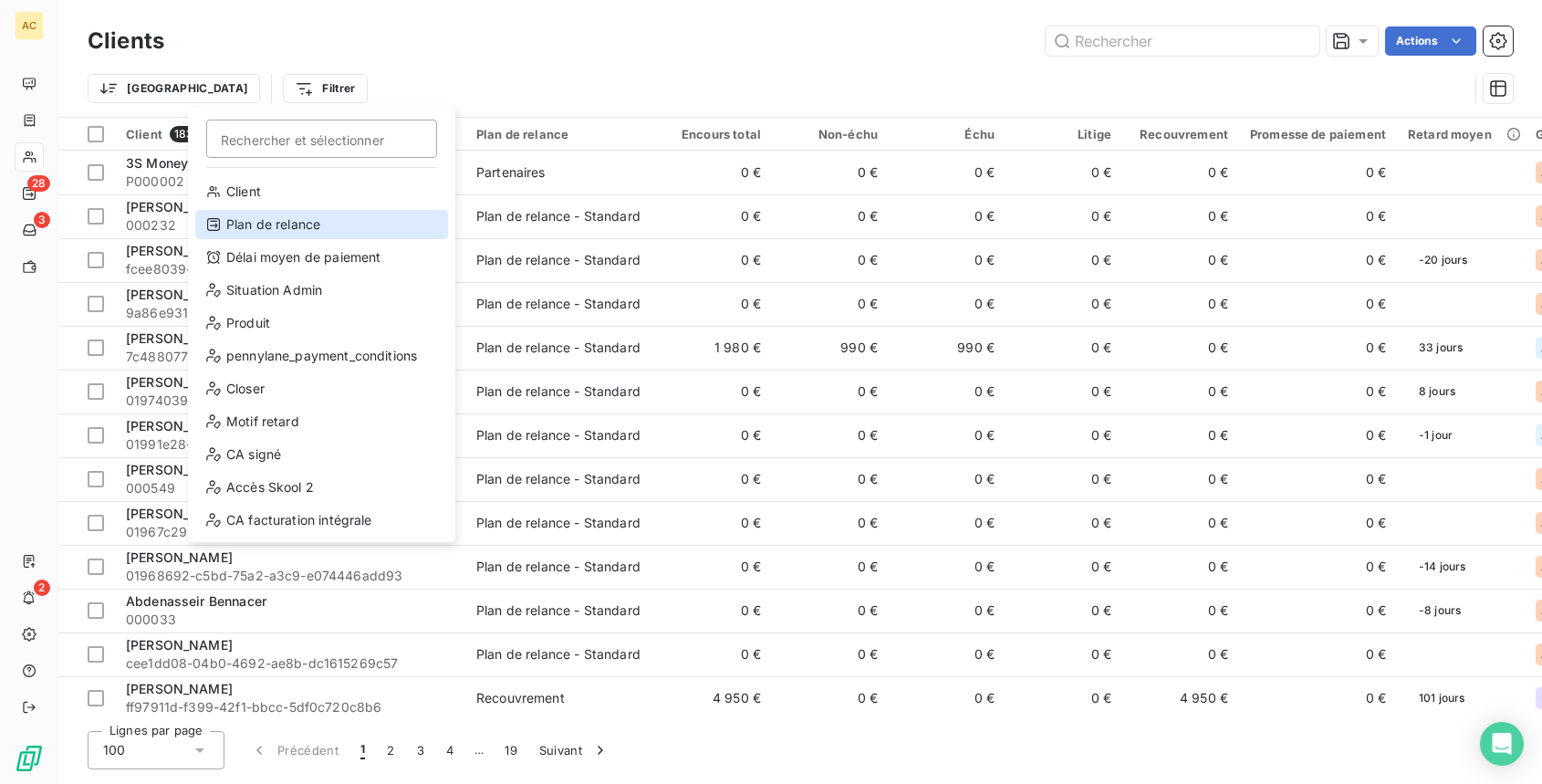
click at [291, 227] on div "Plan de relance" at bounding box center [321, 224] width 253 height 29
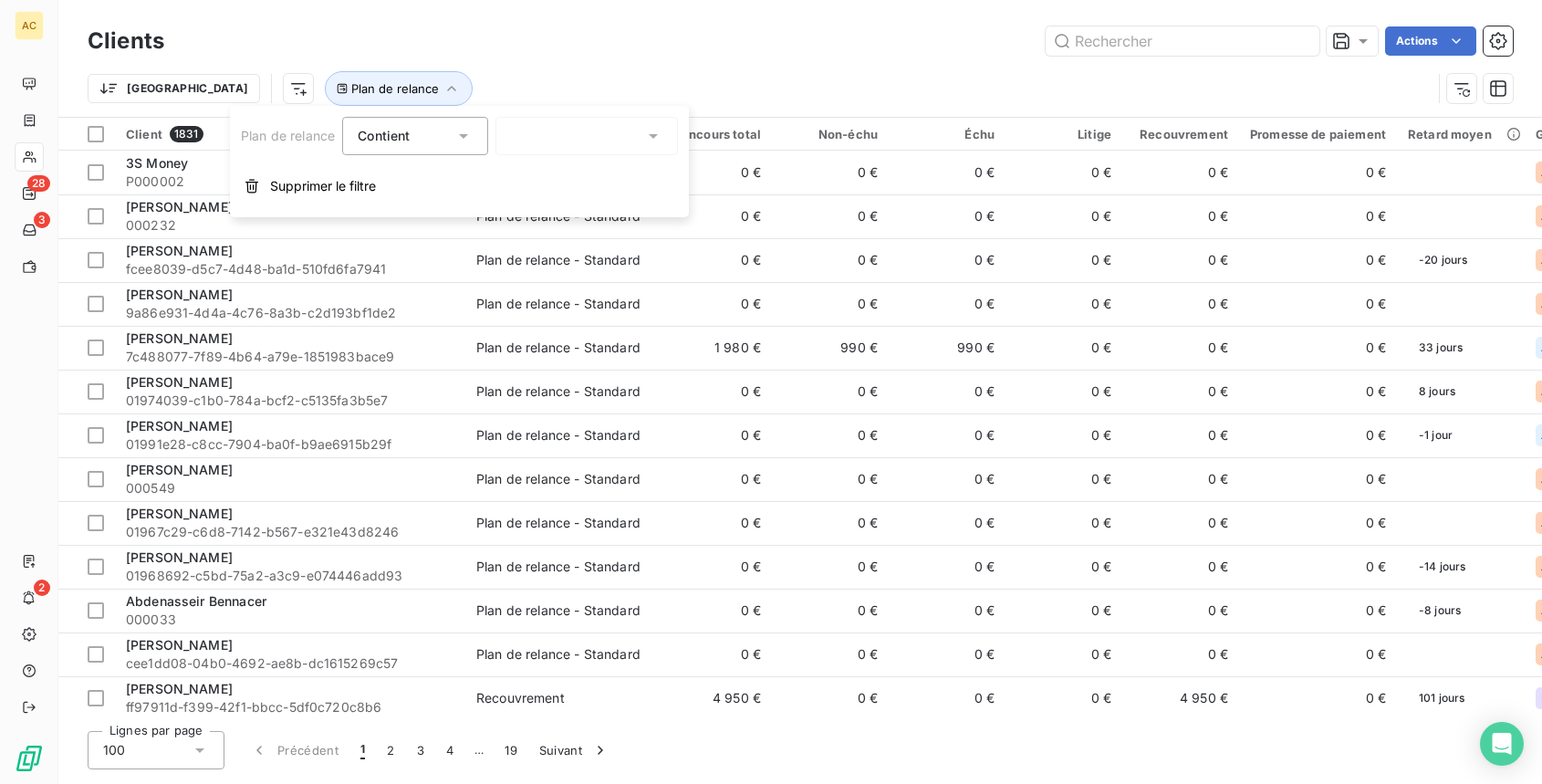
click at [540, 136] on div at bounding box center [587, 136] width 183 height 39
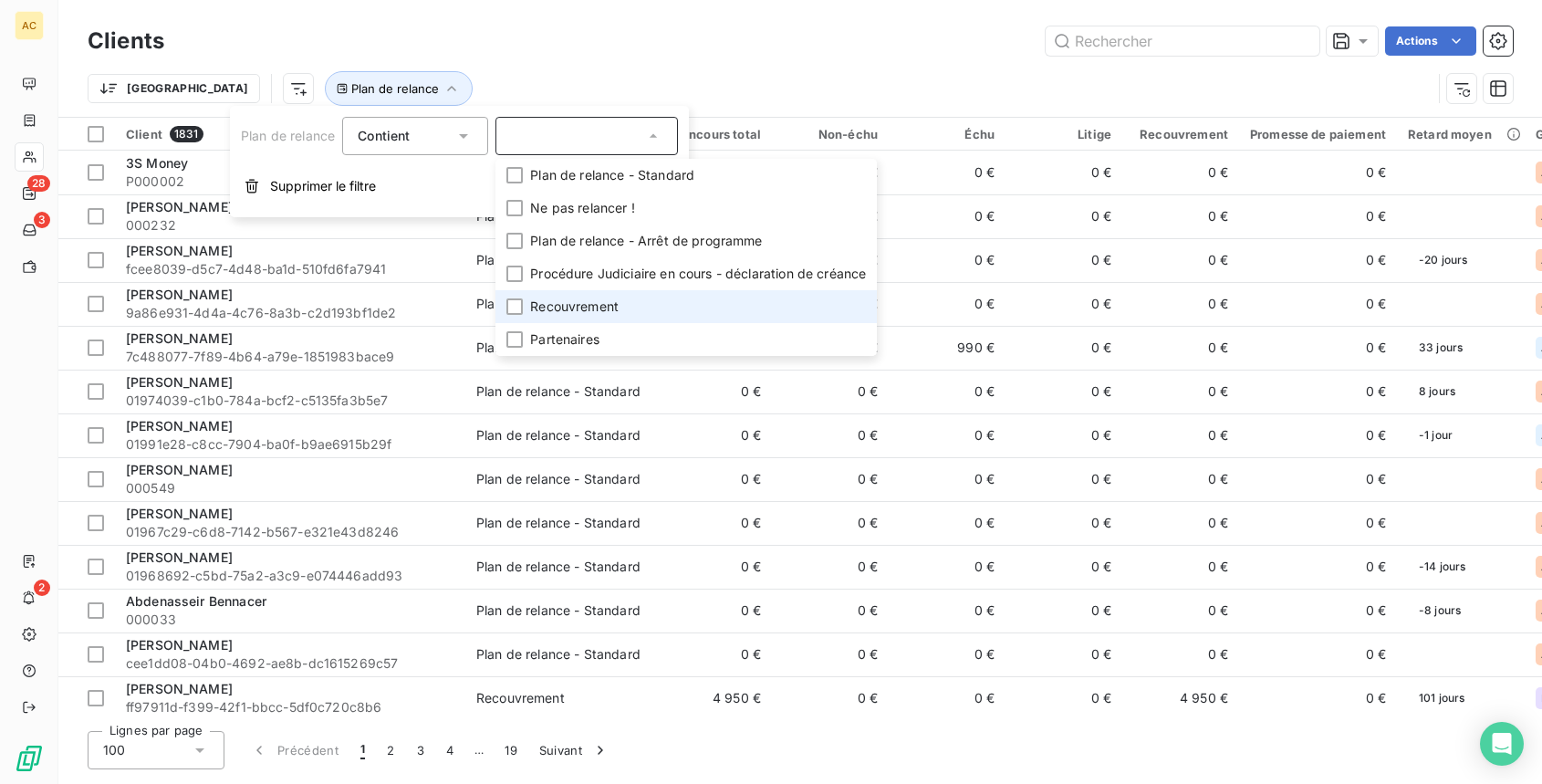
click at [582, 308] on span "Recouvrement" at bounding box center [574, 306] width 89 height 18
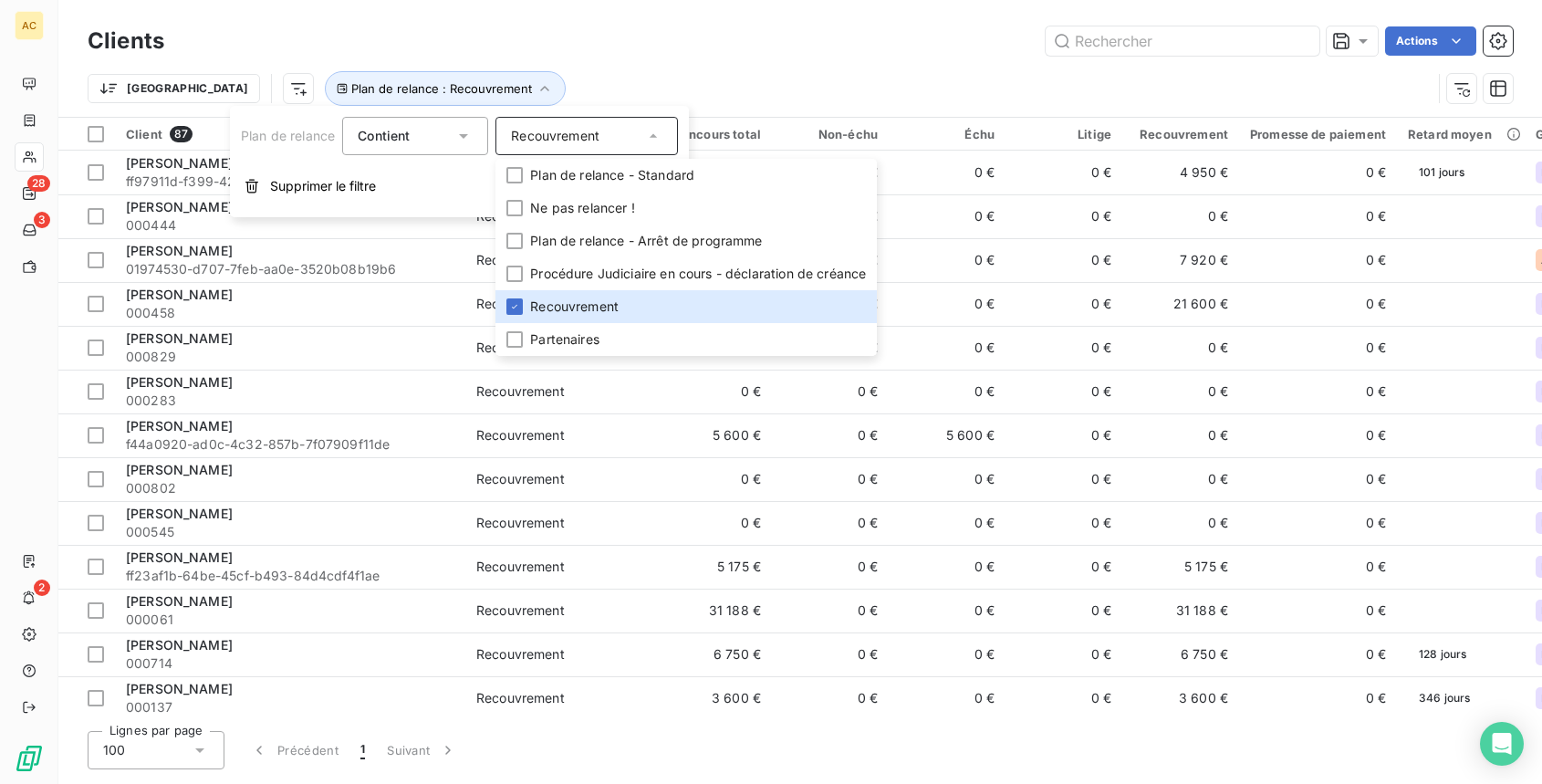
click at [621, 66] on div "Trier Plan de relance : Recouvrement" at bounding box center [800, 89] width 1425 height 57
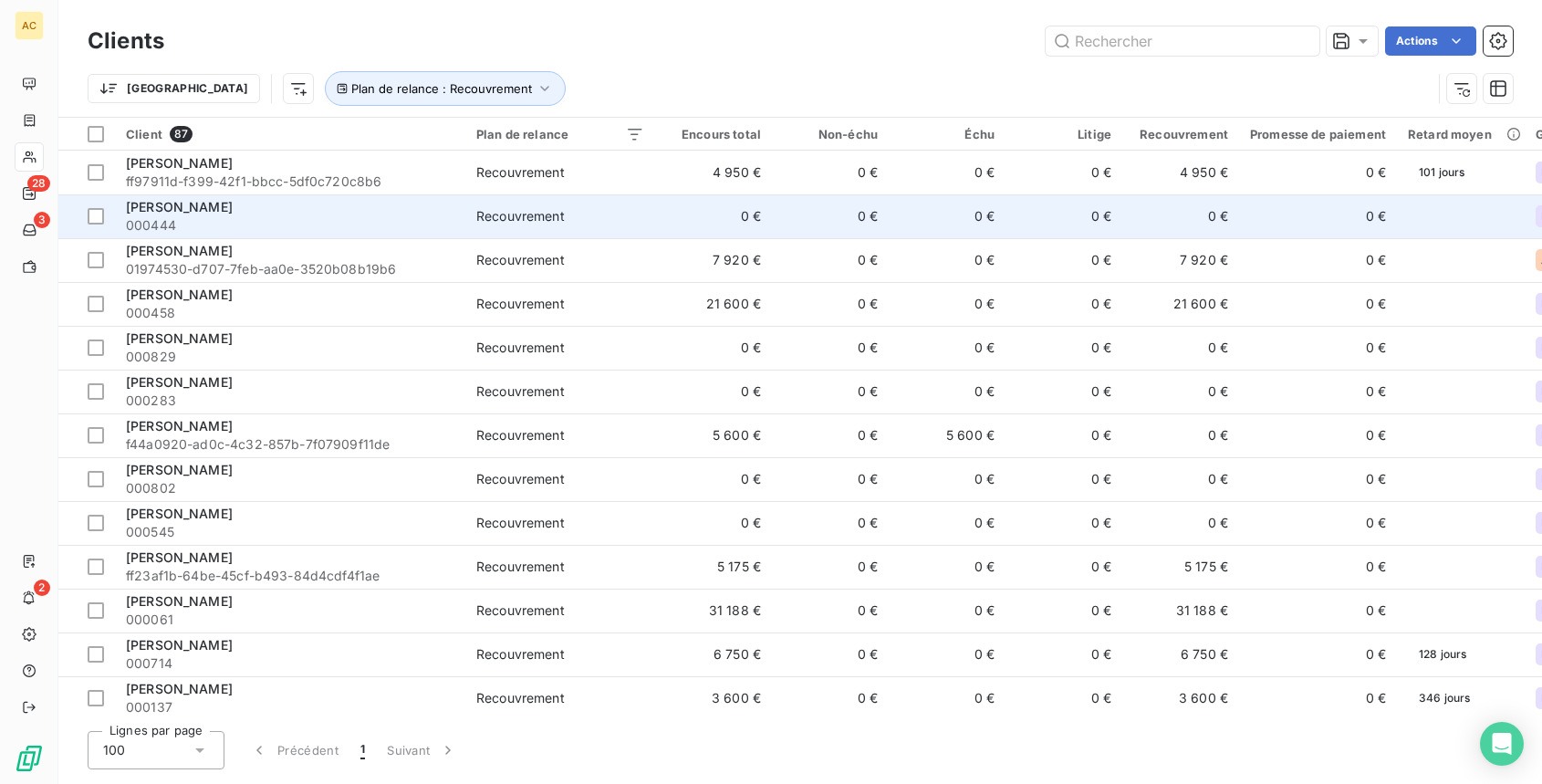
click at [566, 216] on span "Recouvrement" at bounding box center [560, 216] width 168 height 18
